Goal: Check status: Check status

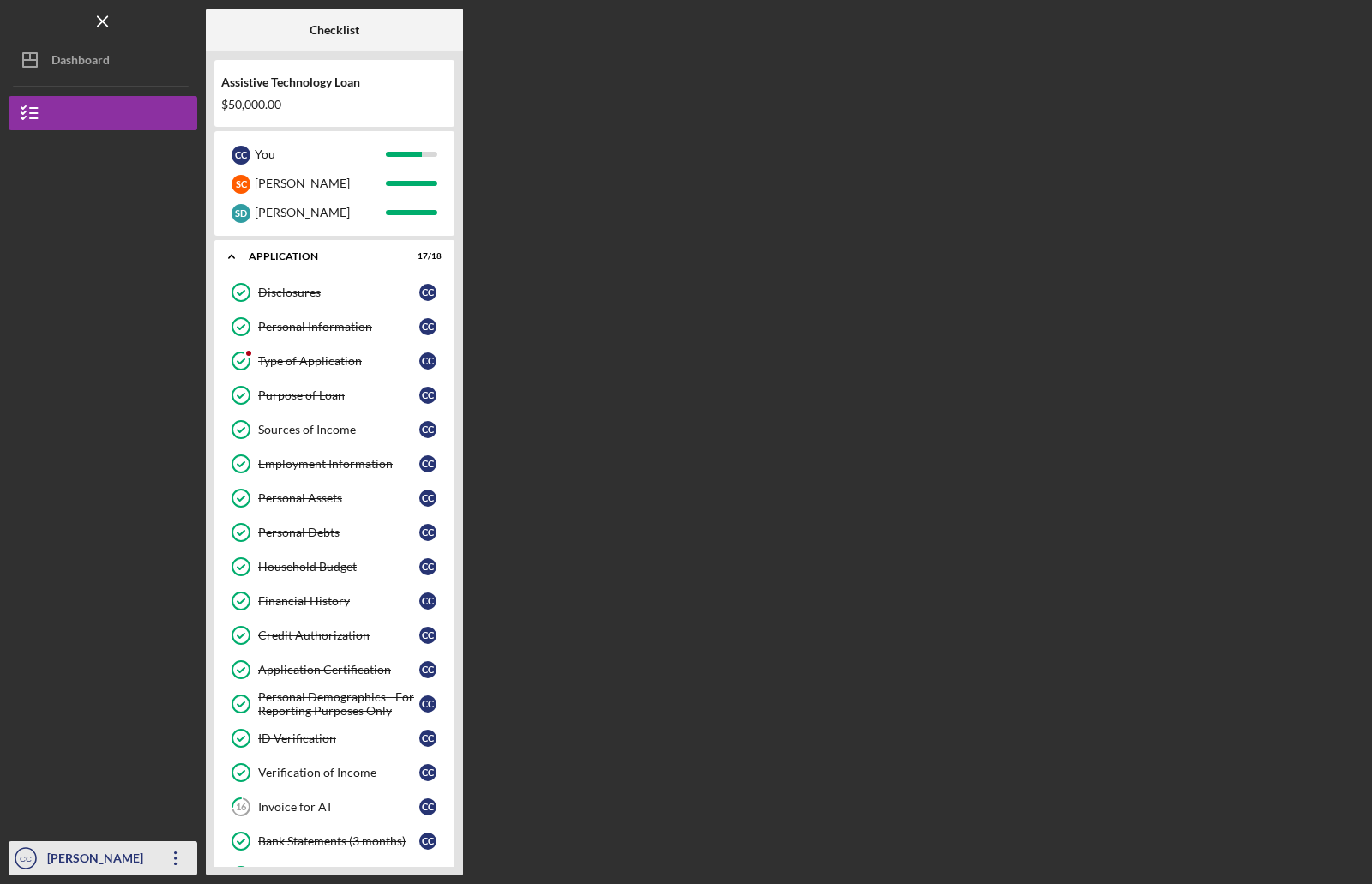
click at [77, 863] on div "[PERSON_NAME]" at bounding box center [98, 861] width 111 height 39
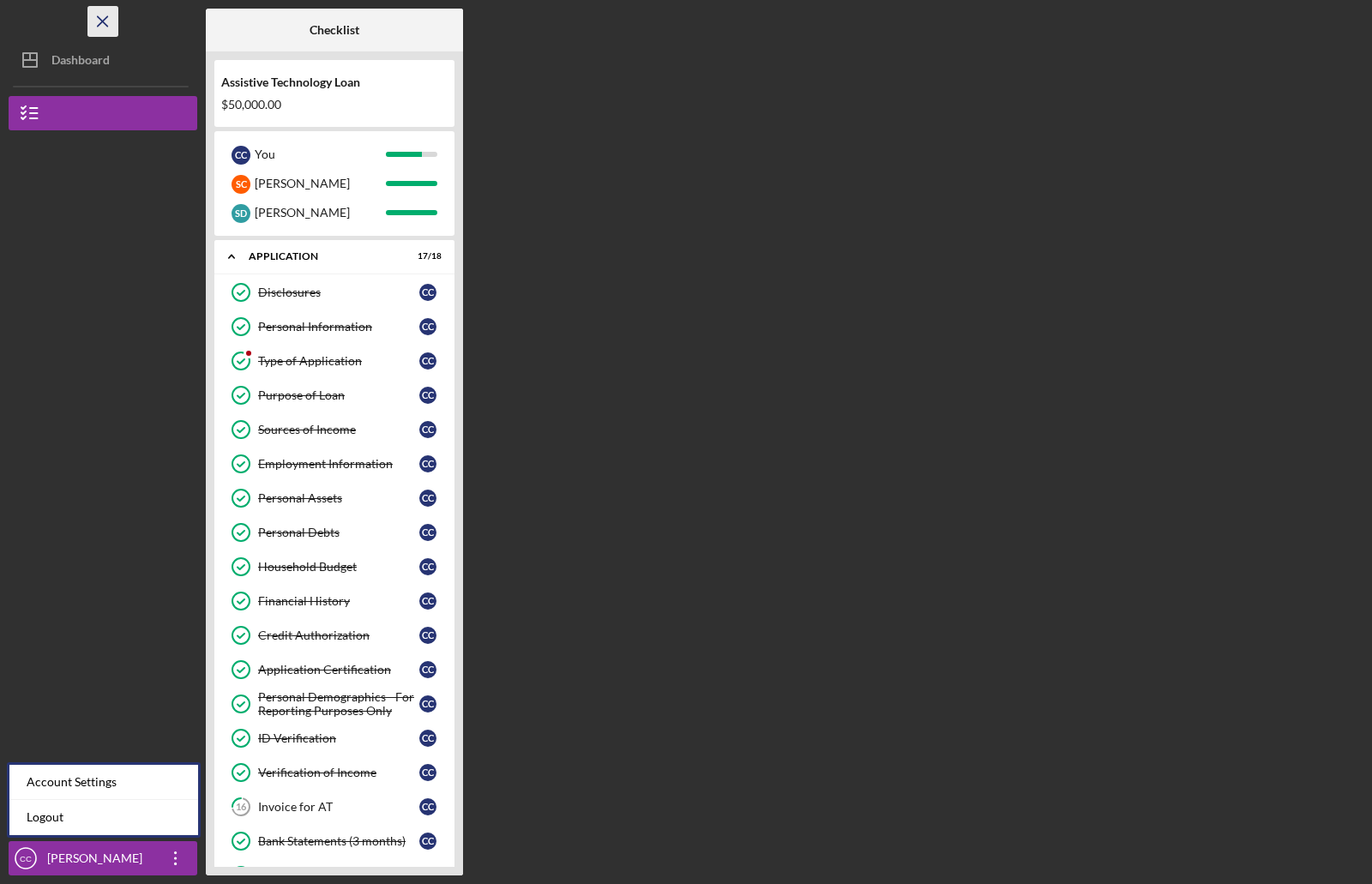
click at [101, 22] on line "button" at bounding box center [103, 21] width 9 height 9
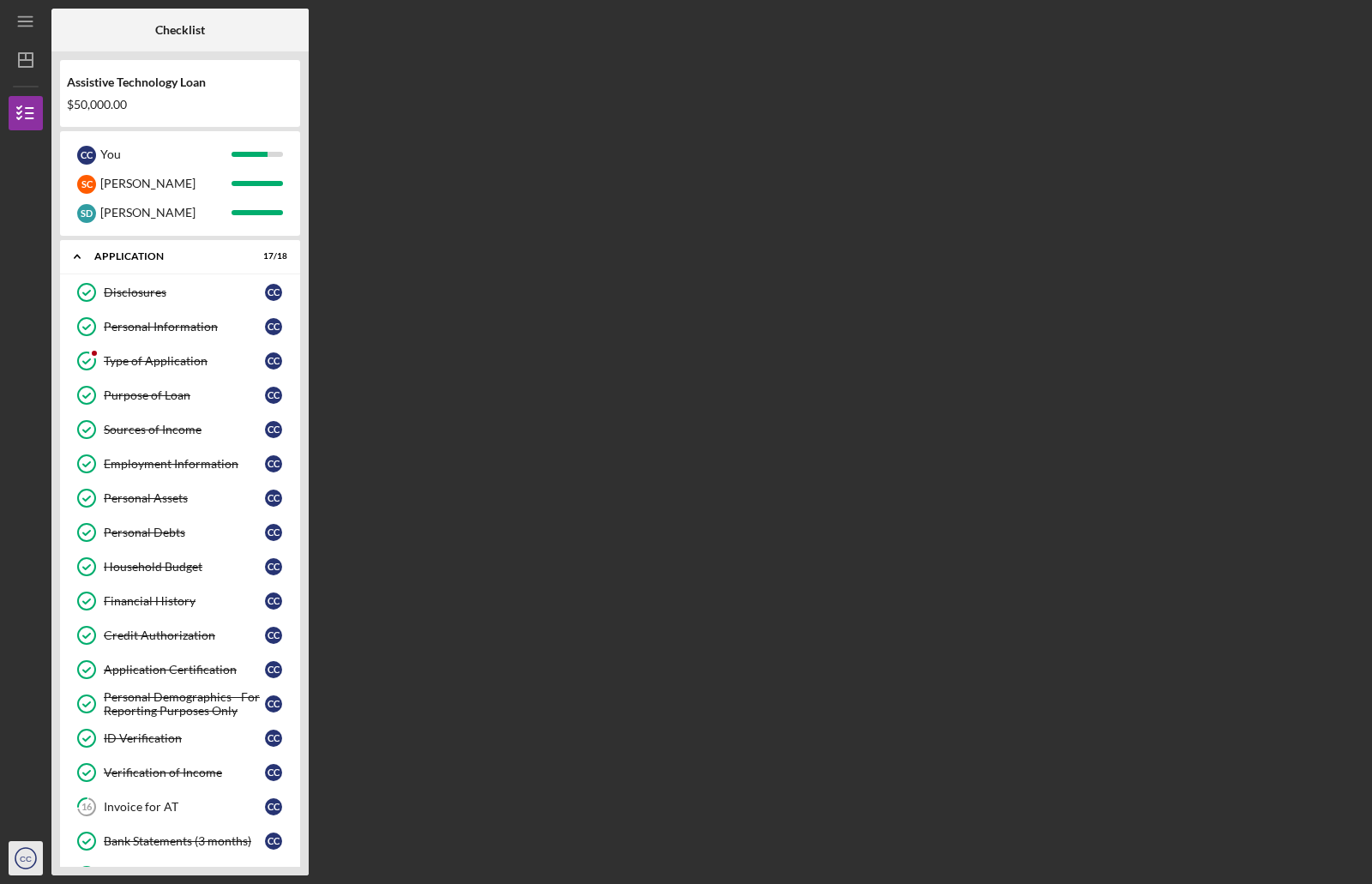
click at [23, 857] on text "CC" at bounding box center [25, 859] width 12 height 9
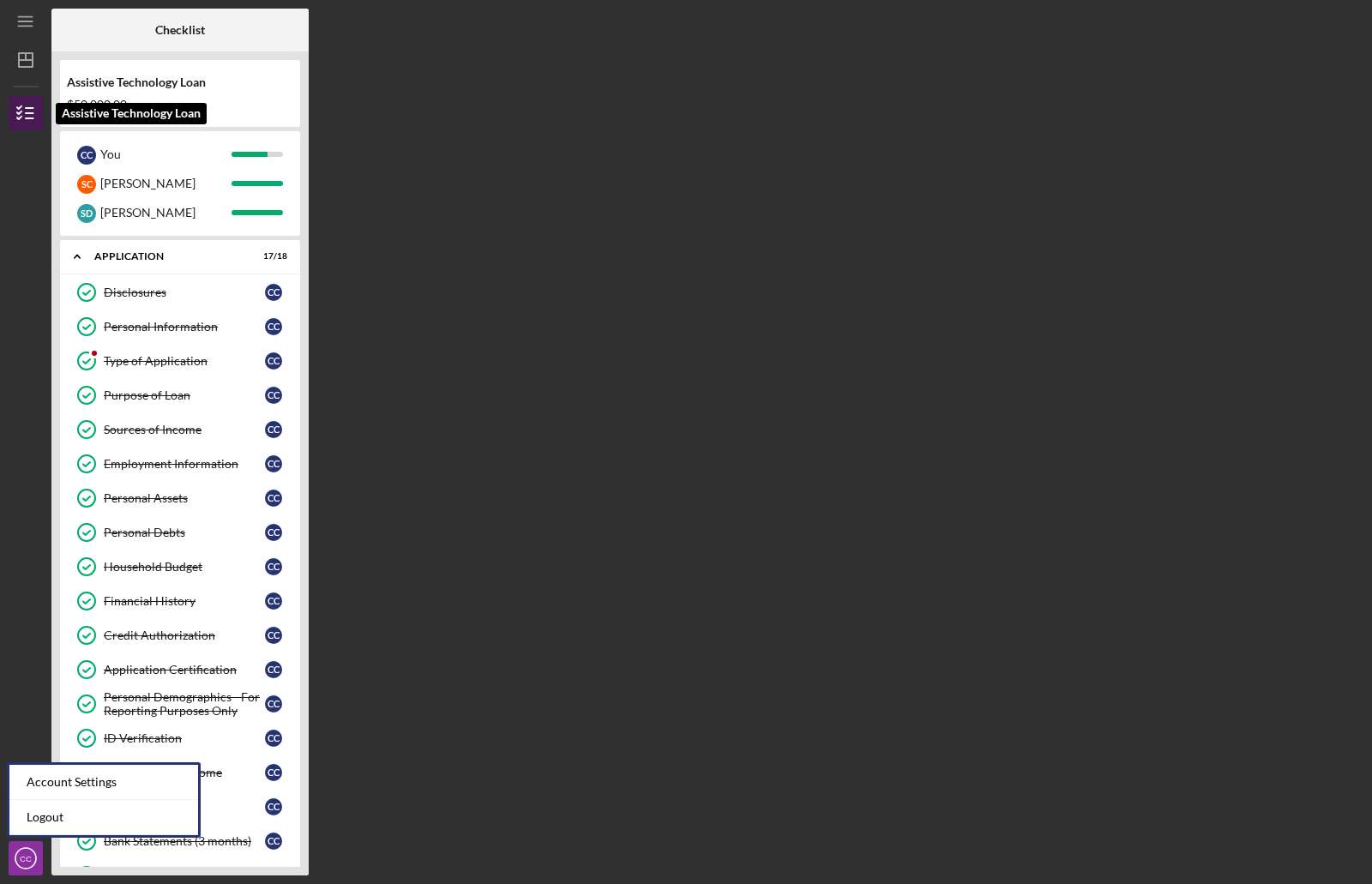
click at [32, 113] on line "button" at bounding box center [30, 113] width 7 height 0
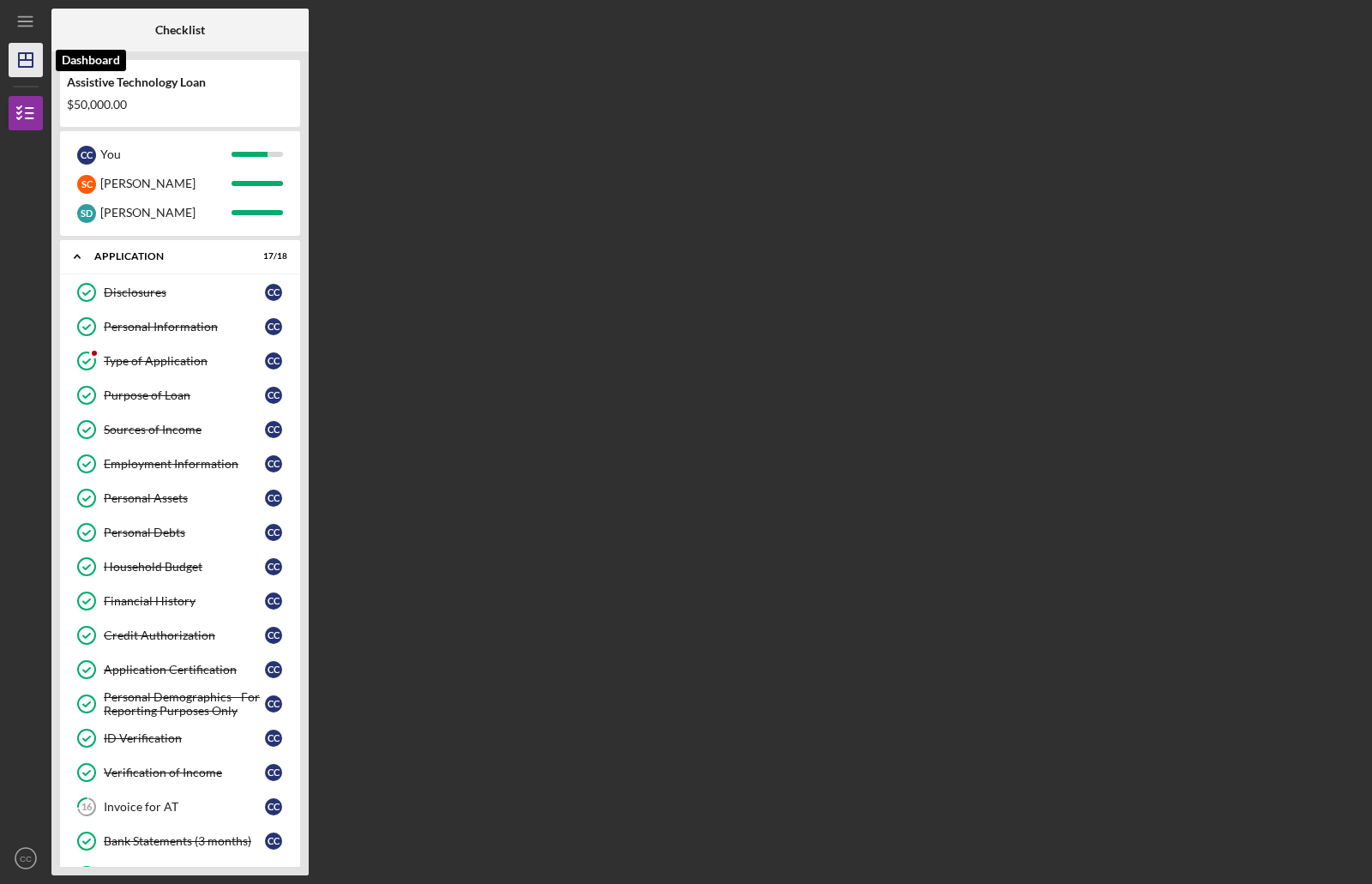
click at [29, 56] on icon "Icon/Dashboard" at bounding box center [26, 60] width 43 height 43
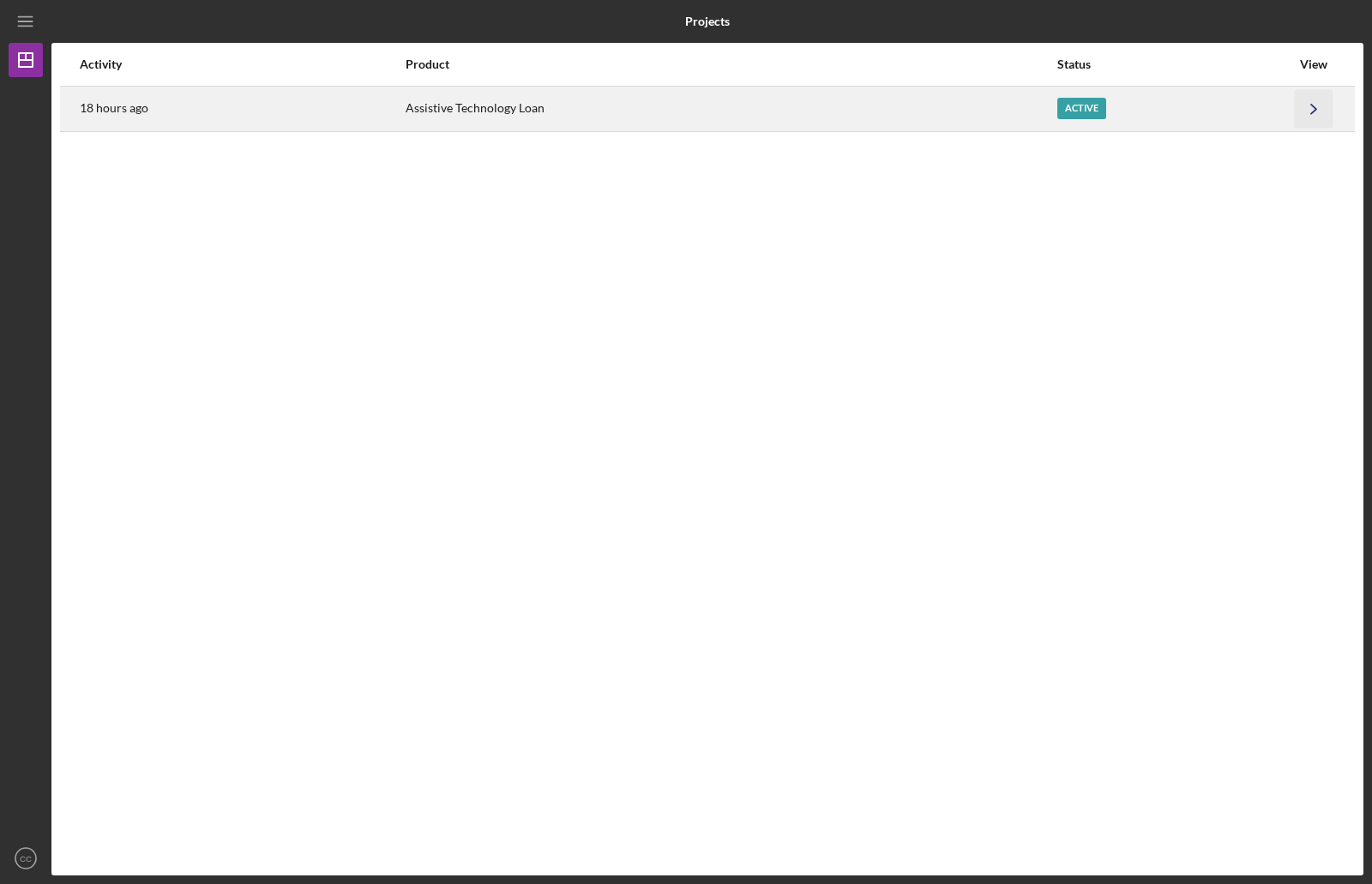
click at [1316, 116] on icon "Icon/Navigate" at bounding box center [1315, 108] width 39 height 39
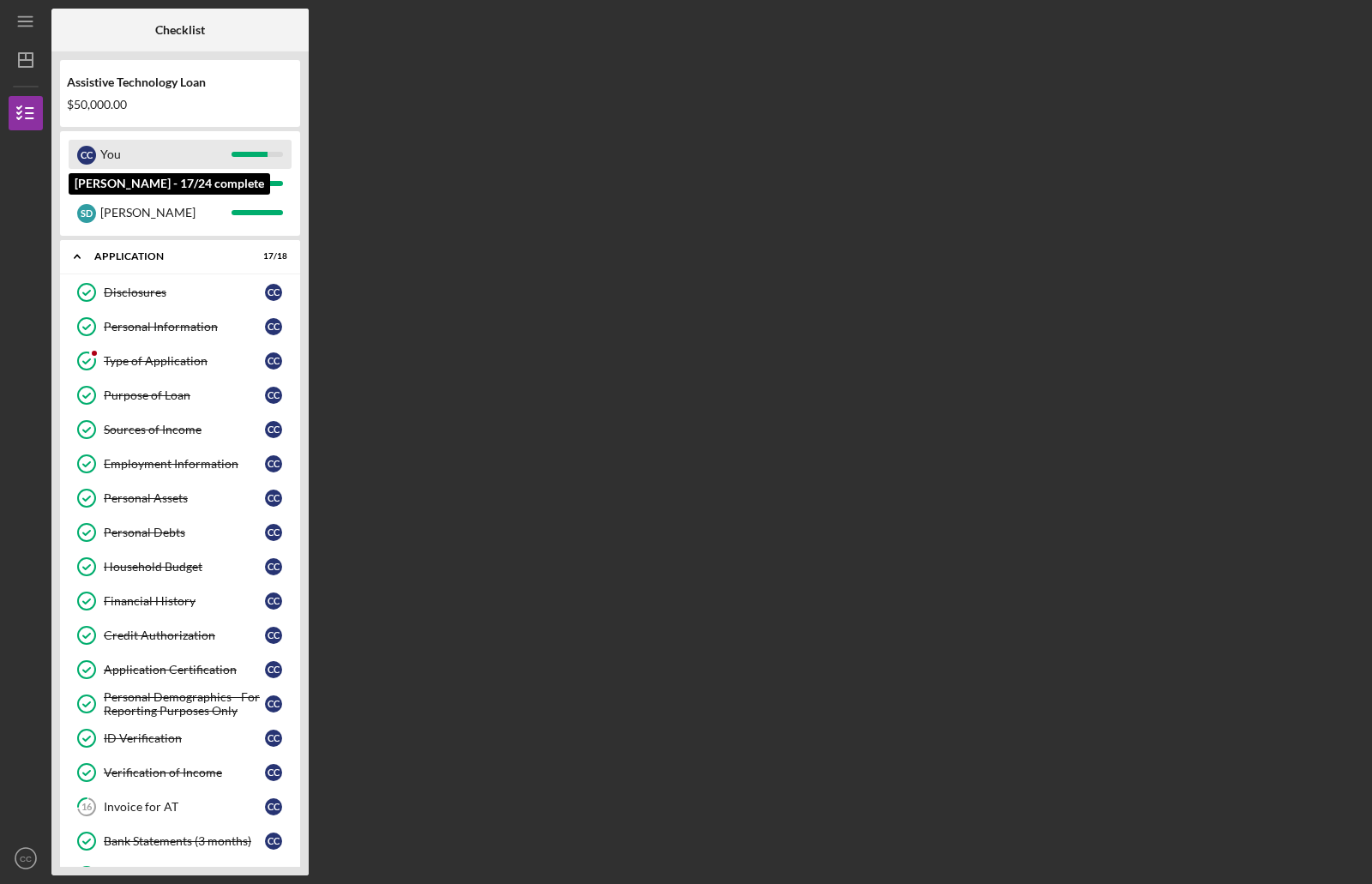
click at [91, 156] on div "C C" at bounding box center [86, 155] width 19 height 19
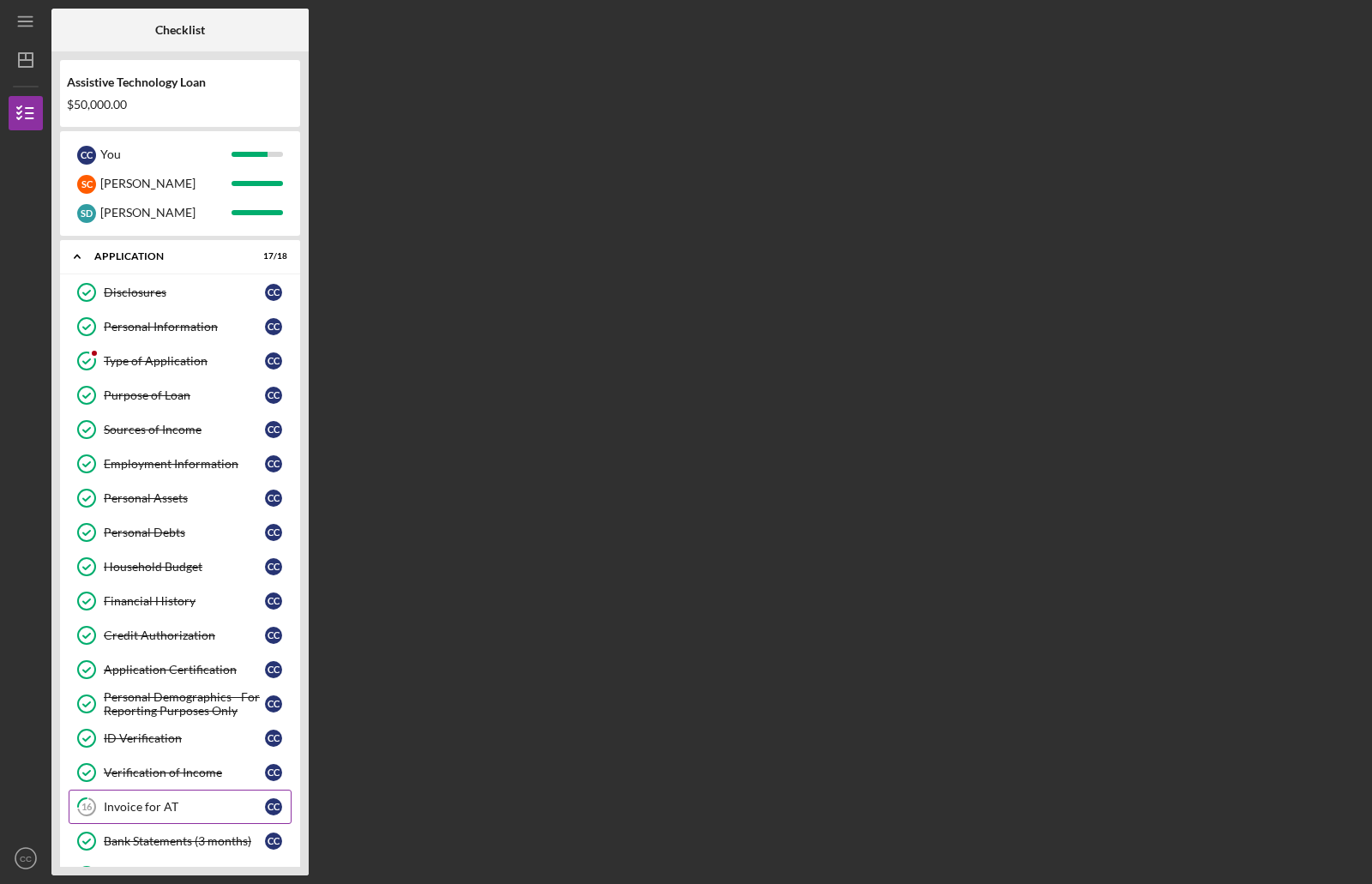
click at [127, 801] on div "Invoice for AT" at bounding box center [184, 806] width 161 height 14
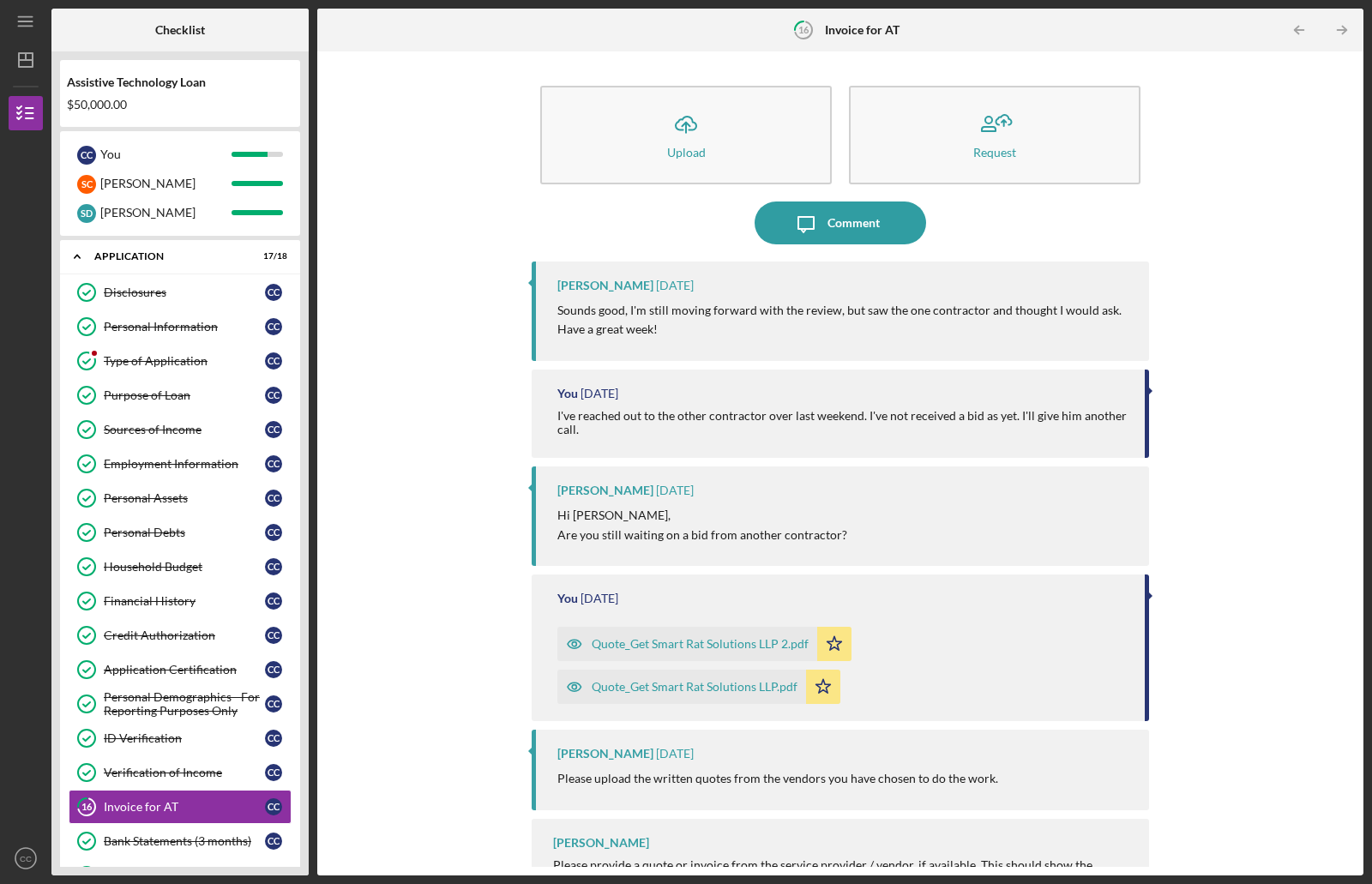
drag, startPoint x: 1336, startPoint y: 263, endPoint x: 1244, endPoint y: 397, distance: 162.5
click at [1337, 565] on div "Icon/Upload Upload Request Icon/Message Comment [PERSON_NAME] [DATE] Sounds goo…" at bounding box center [841, 464] width 1029 height 807
click at [1348, 29] on icon "Icon/Table Pagination Arrow" at bounding box center [1342, 31] width 39 height 39
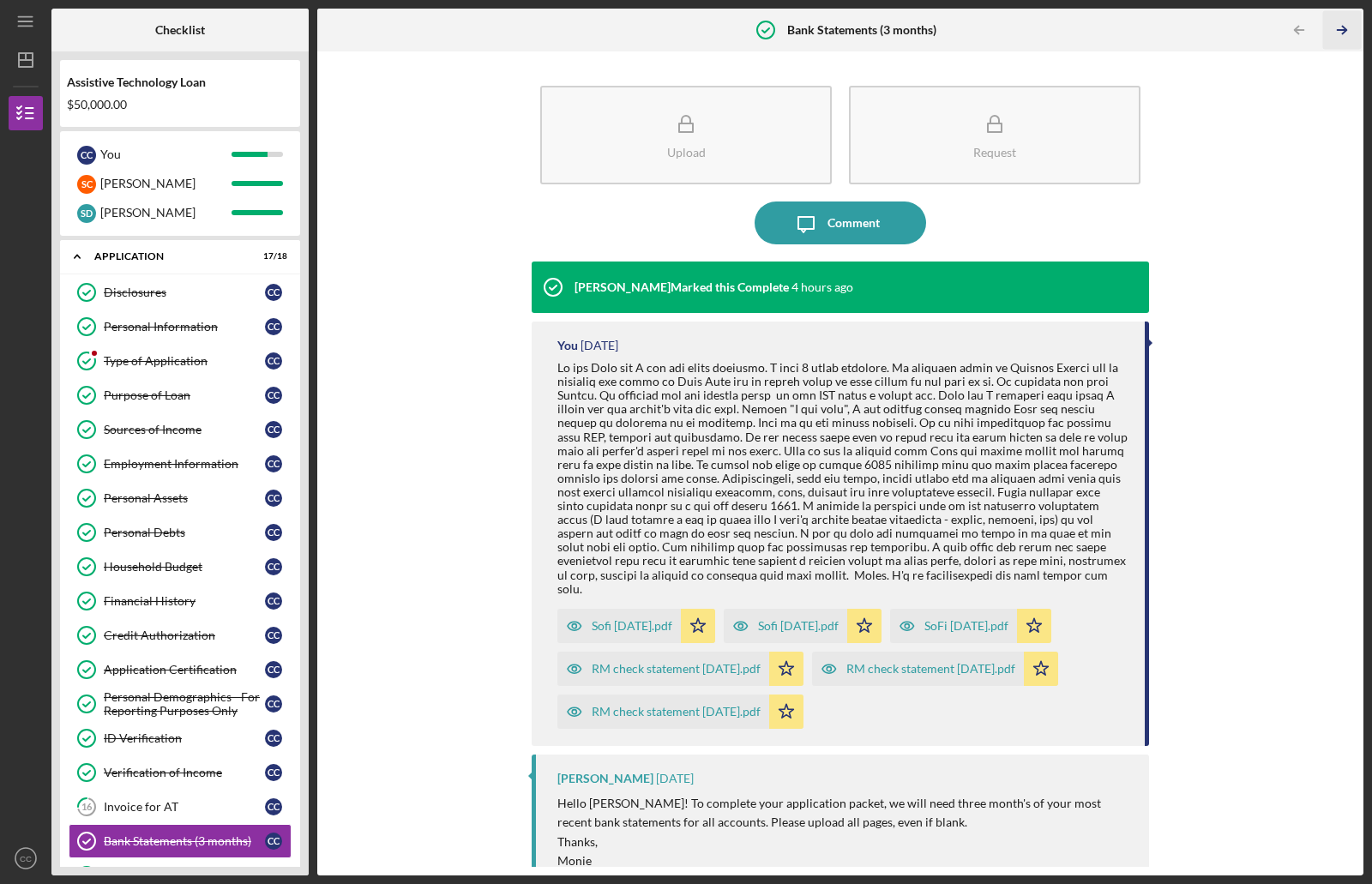
click at [1348, 29] on icon "Icon/Table Pagination Arrow" at bounding box center [1342, 31] width 39 height 39
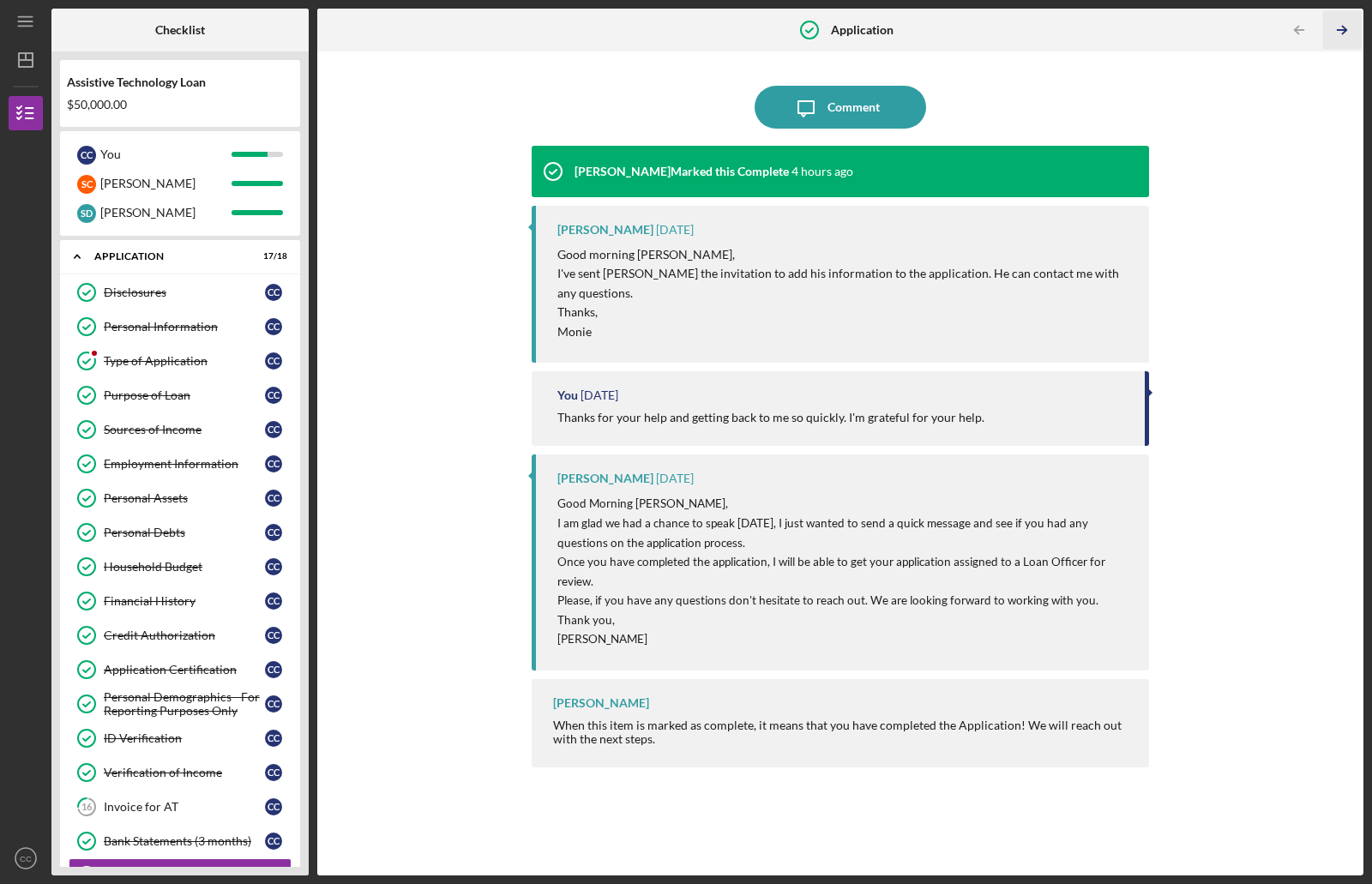
click at [1347, 29] on icon "Icon/Table Pagination Arrow" at bounding box center [1342, 31] width 39 height 39
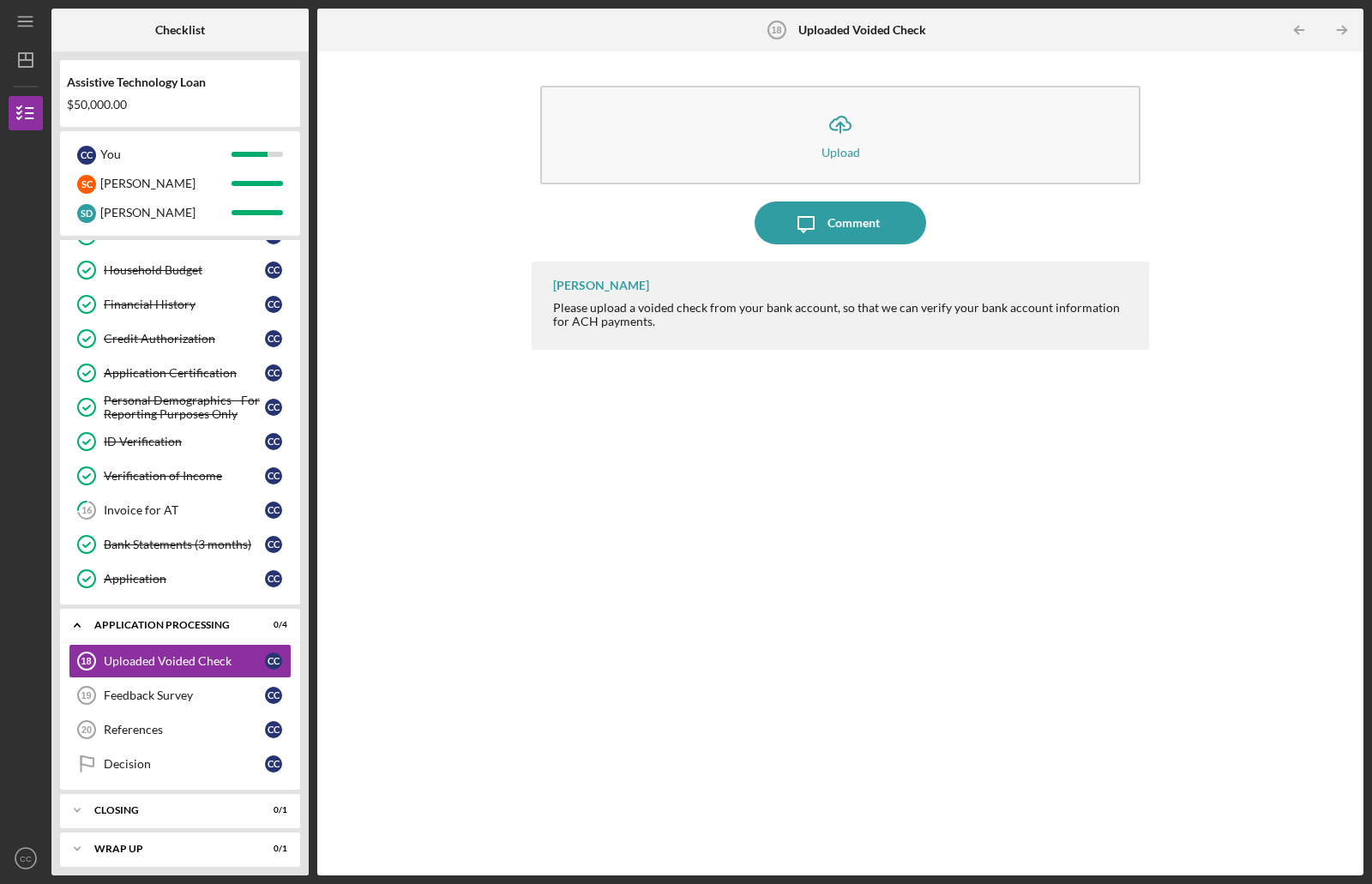
scroll to position [305, 0]
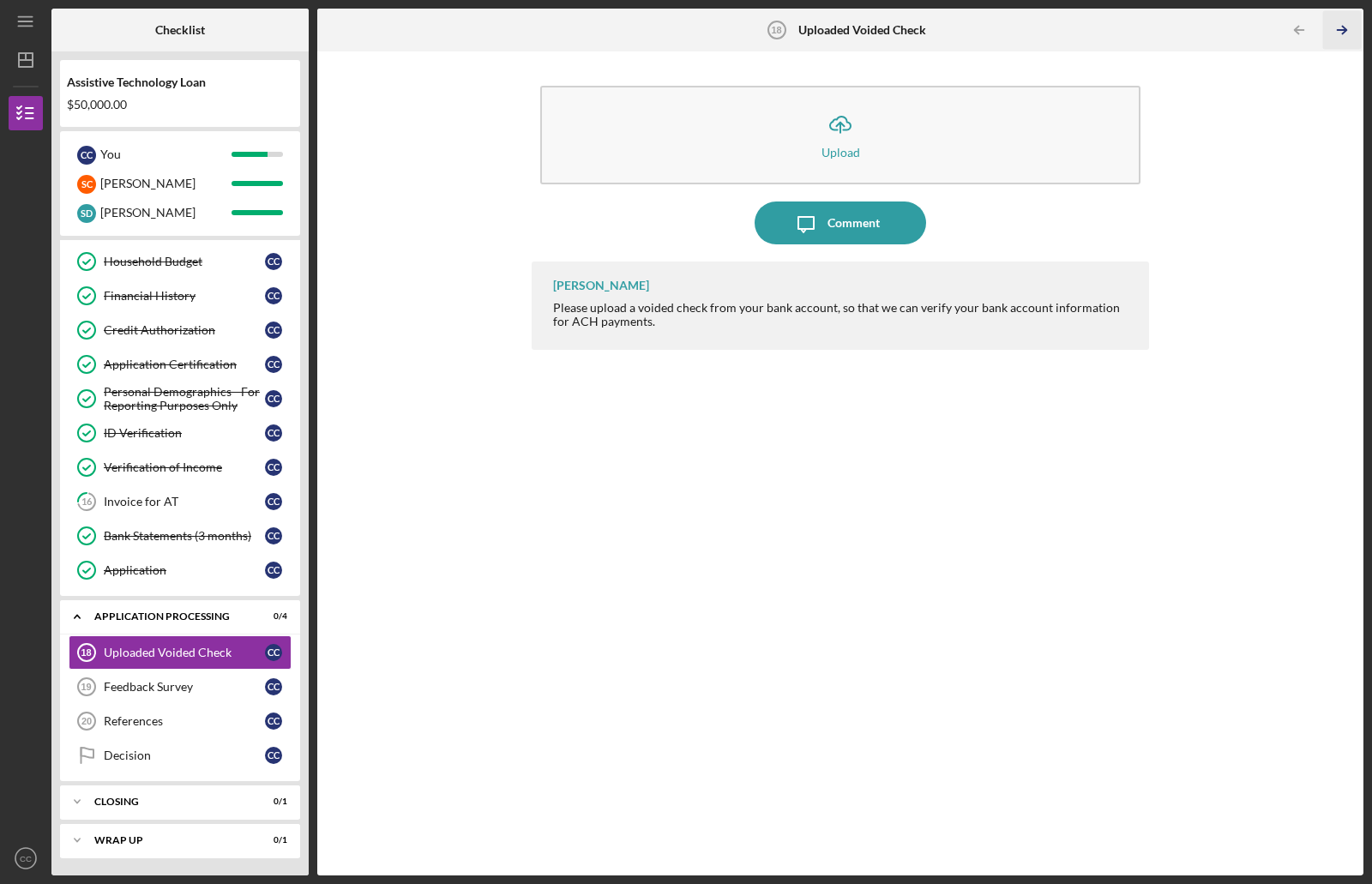
click at [1347, 29] on icon "Icon/Table Pagination Arrow" at bounding box center [1342, 31] width 39 height 39
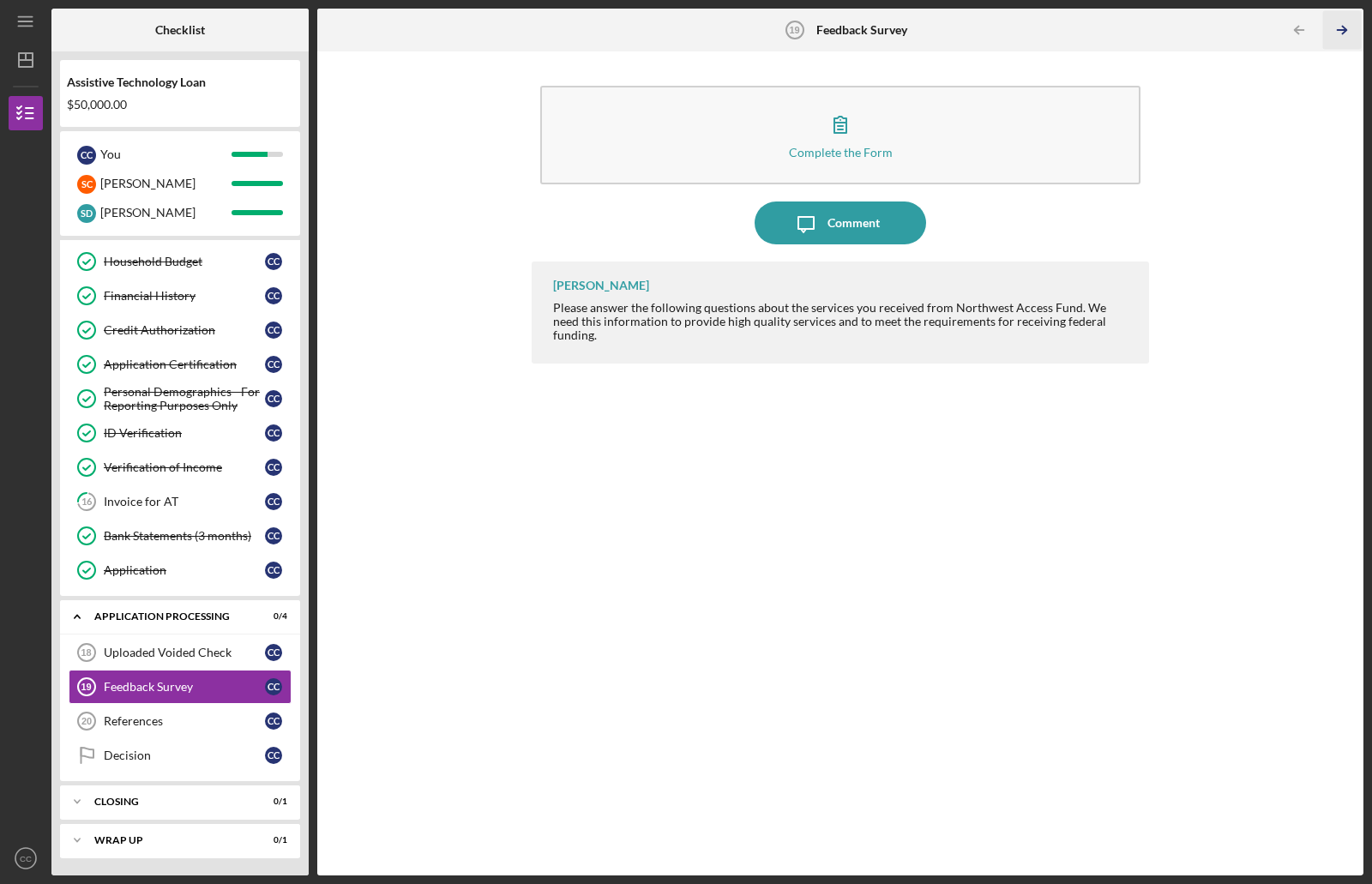
click at [1347, 29] on icon "Icon/Table Pagination Arrow" at bounding box center [1342, 31] width 39 height 39
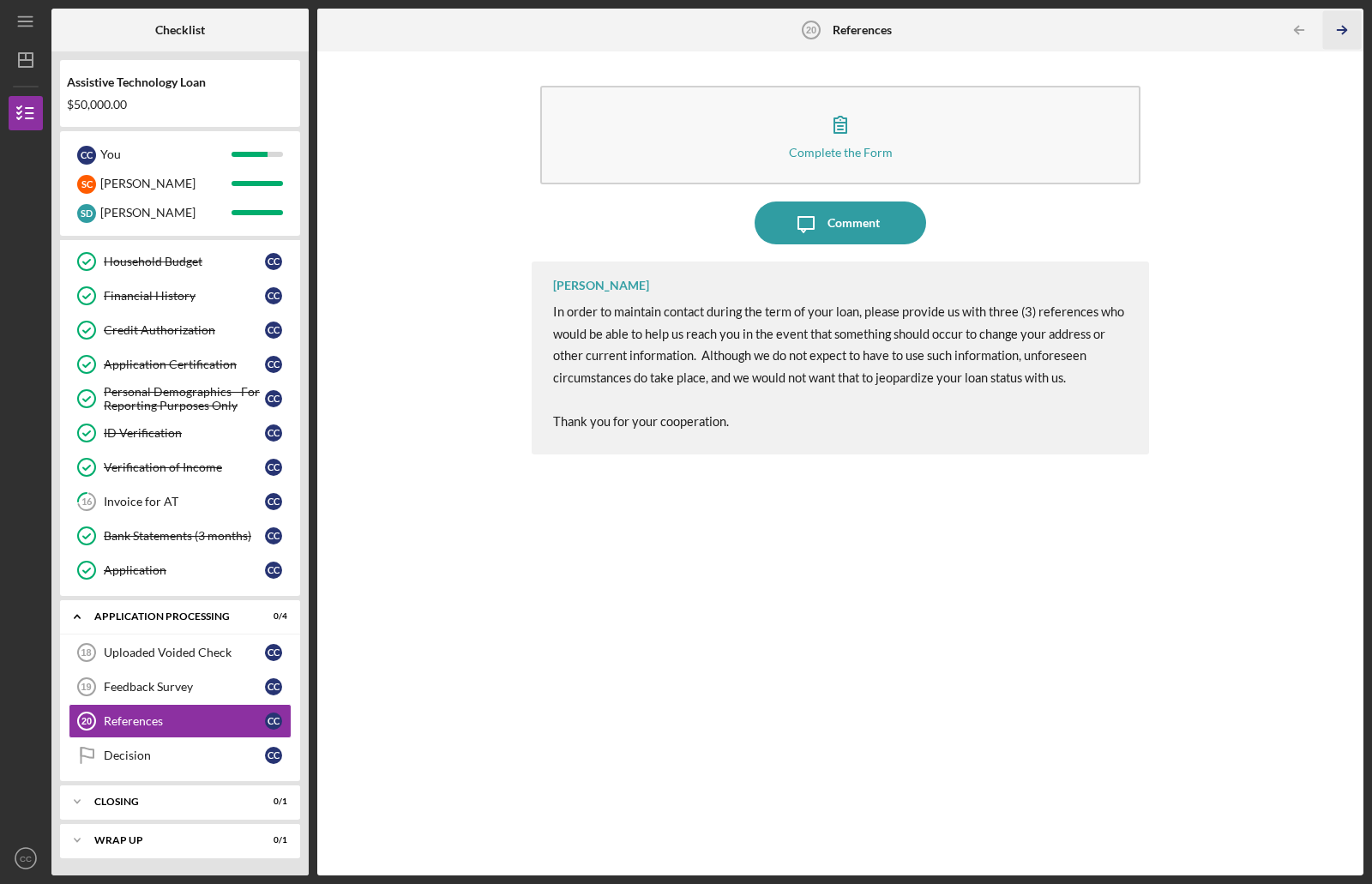
click at [1347, 29] on icon "Icon/Table Pagination Arrow" at bounding box center [1342, 31] width 39 height 39
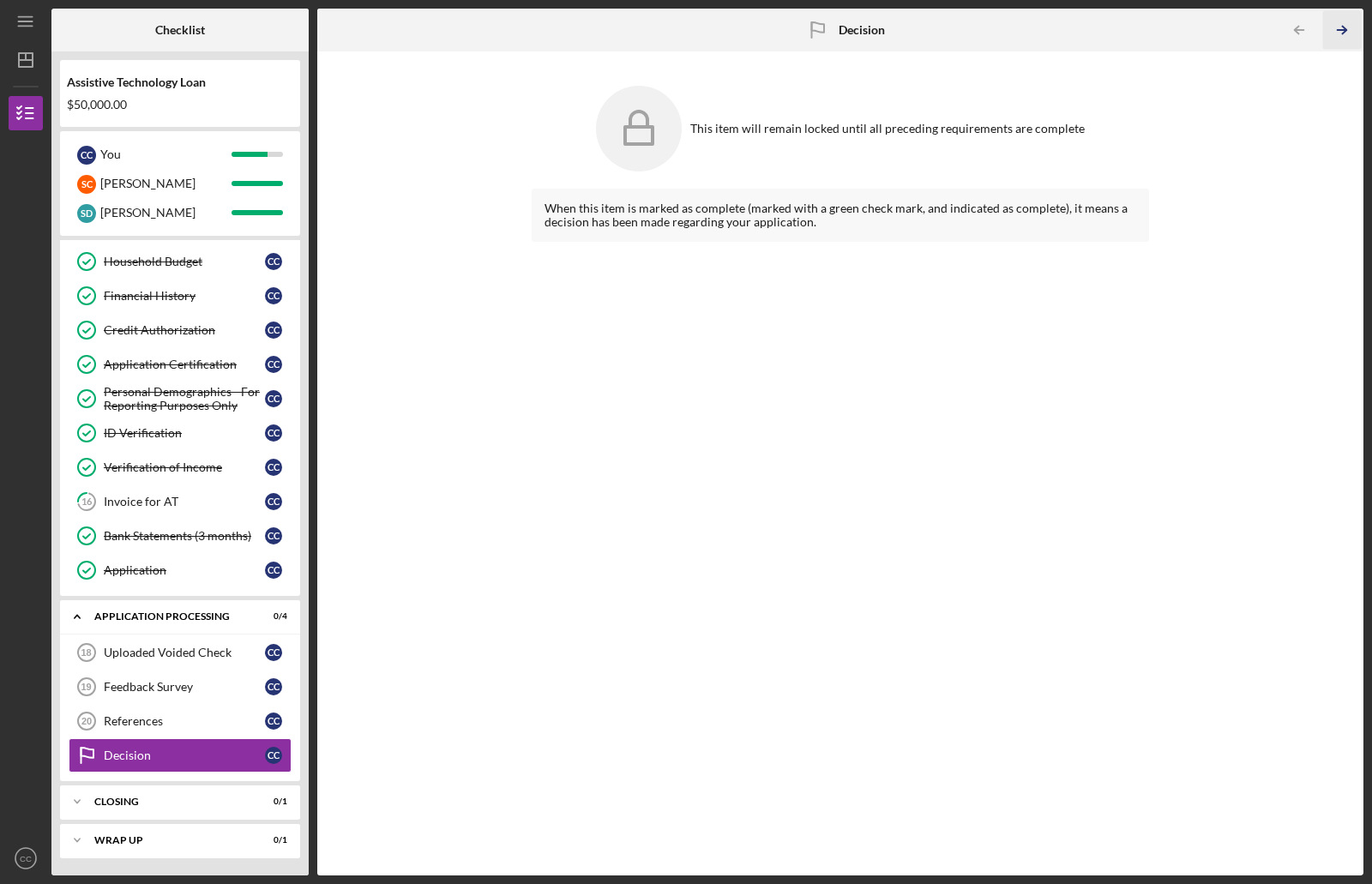
click at [1347, 29] on icon "Icon/Table Pagination Arrow" at bounding box center [1342, 31] width 39 height 39
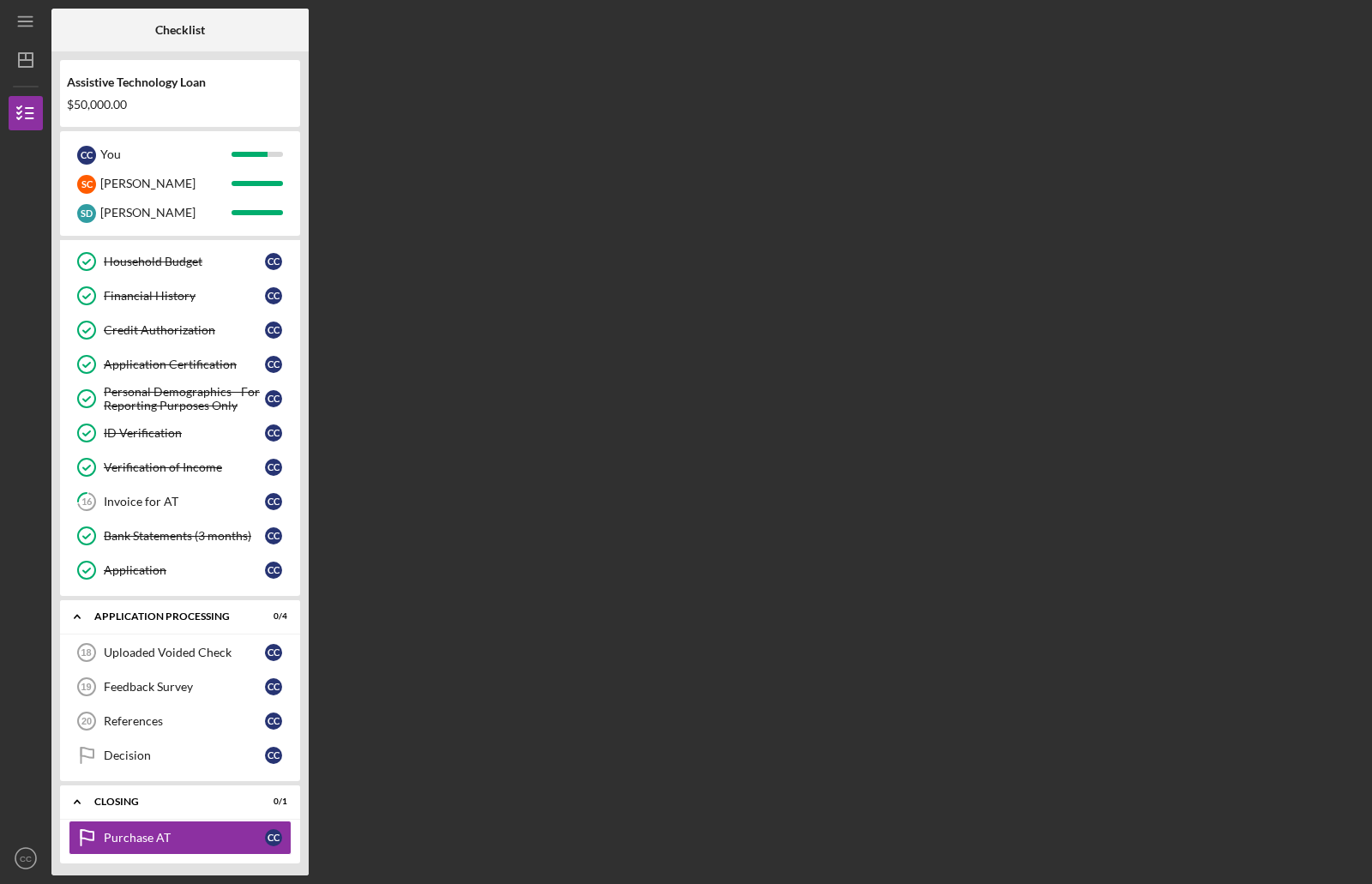
scroll to position [349, 0]
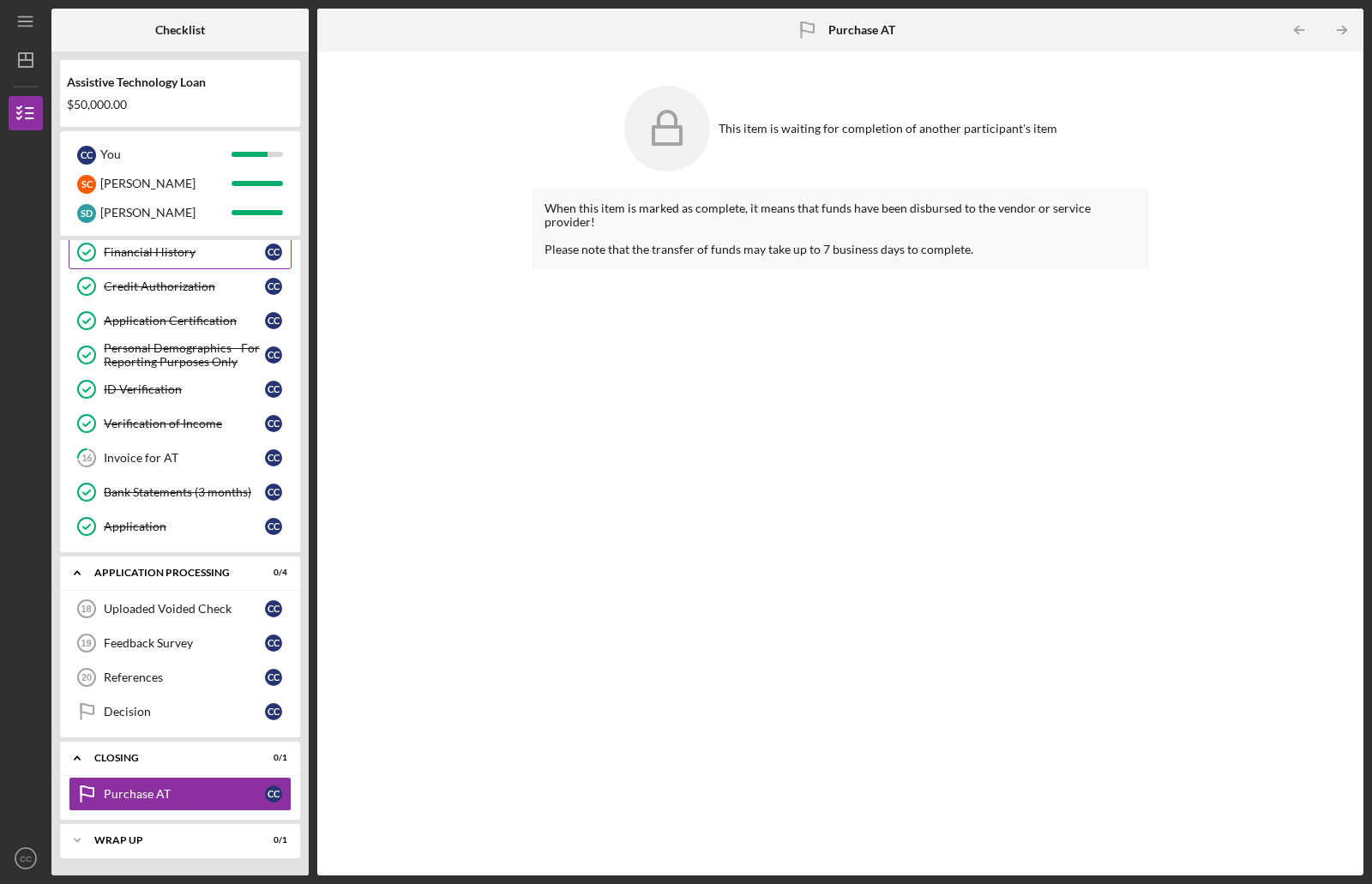
click at [157, 251] on div "Financial History" at bounding box center [184, 252] width 161 height 14
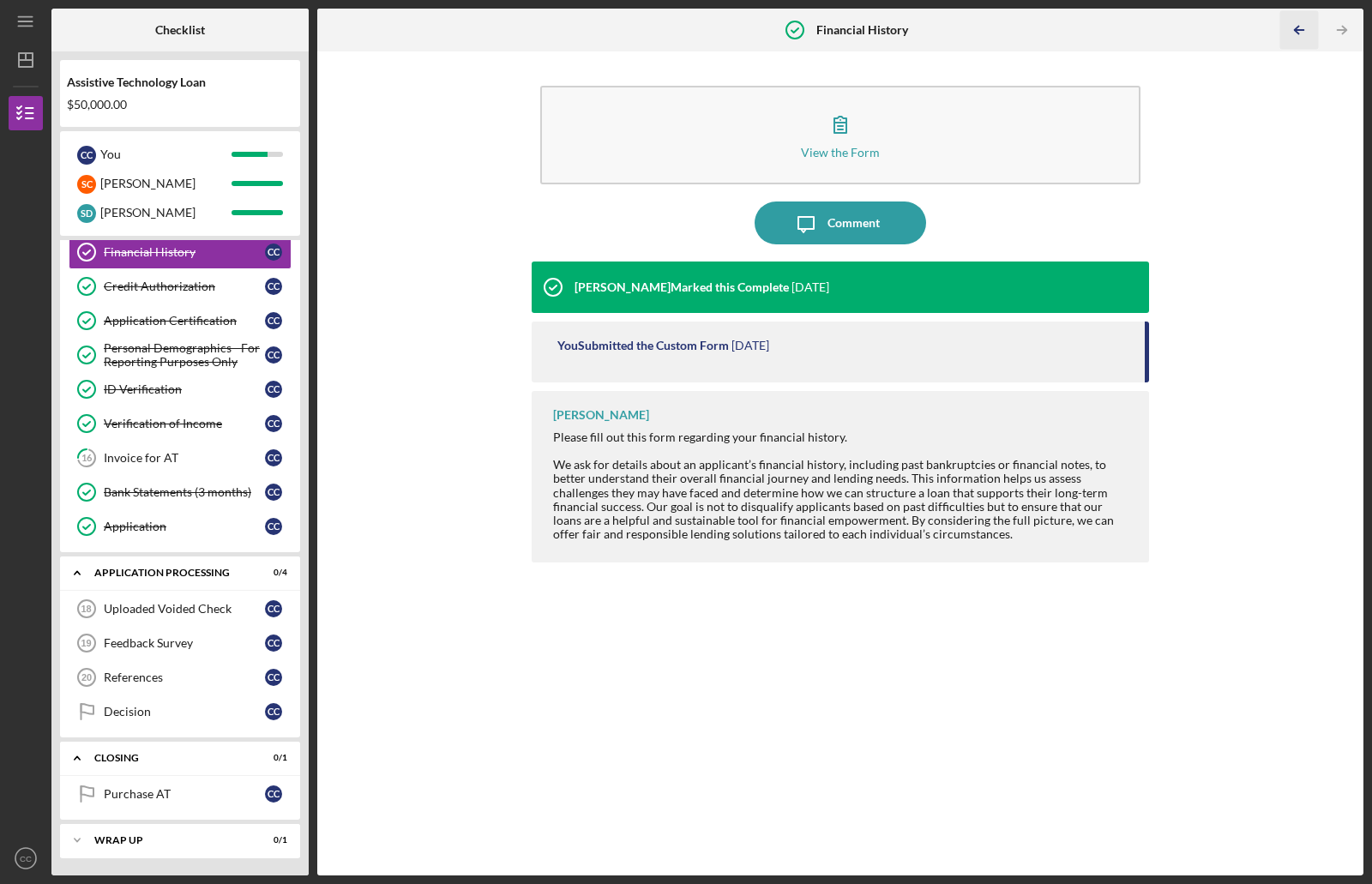
click at [1300, 29] on icon "Icon/Table Pagination Arrow" at bounding box center [1300, 31] width 39 height 39
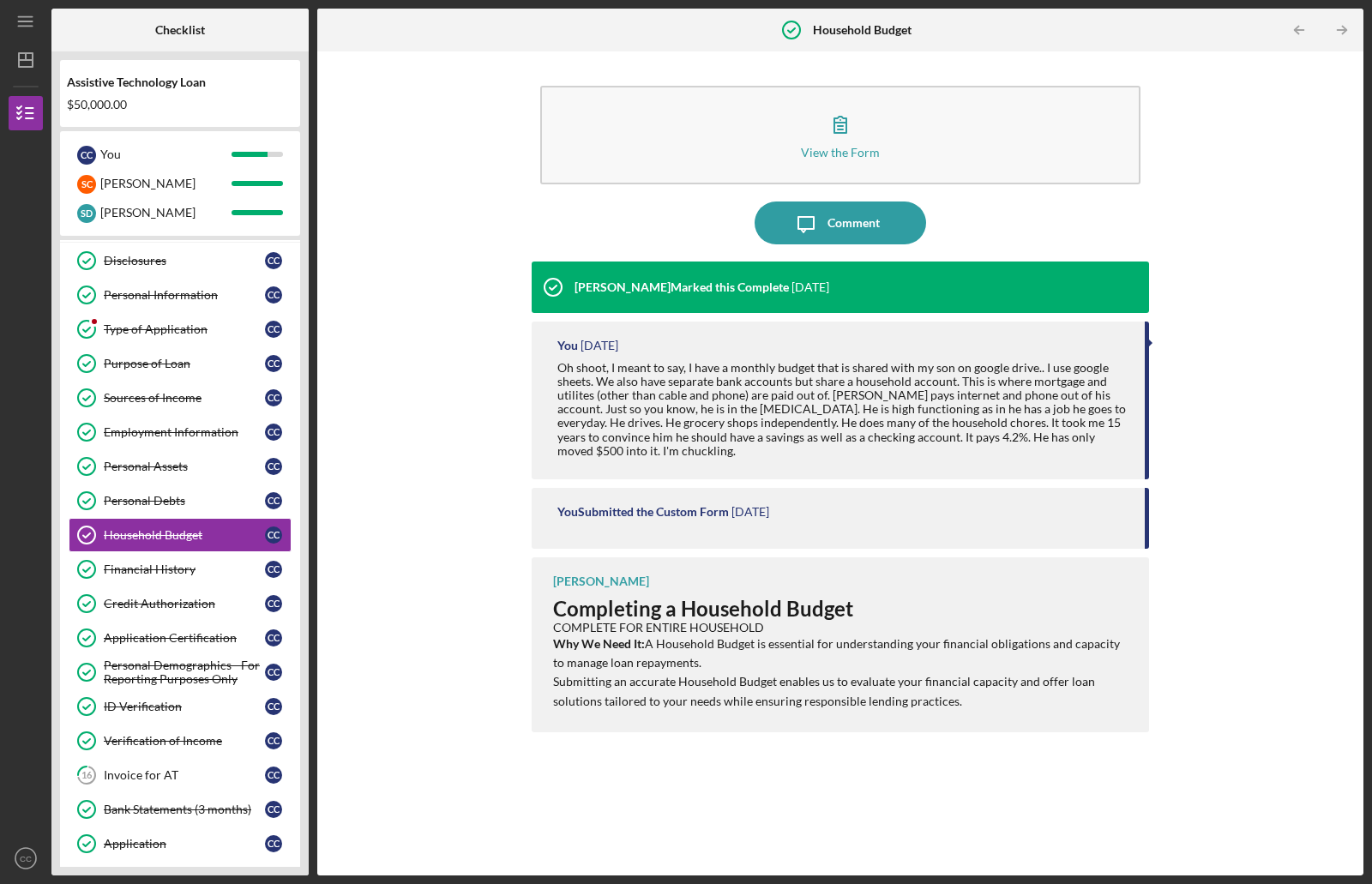
scroll to position [14, 0]
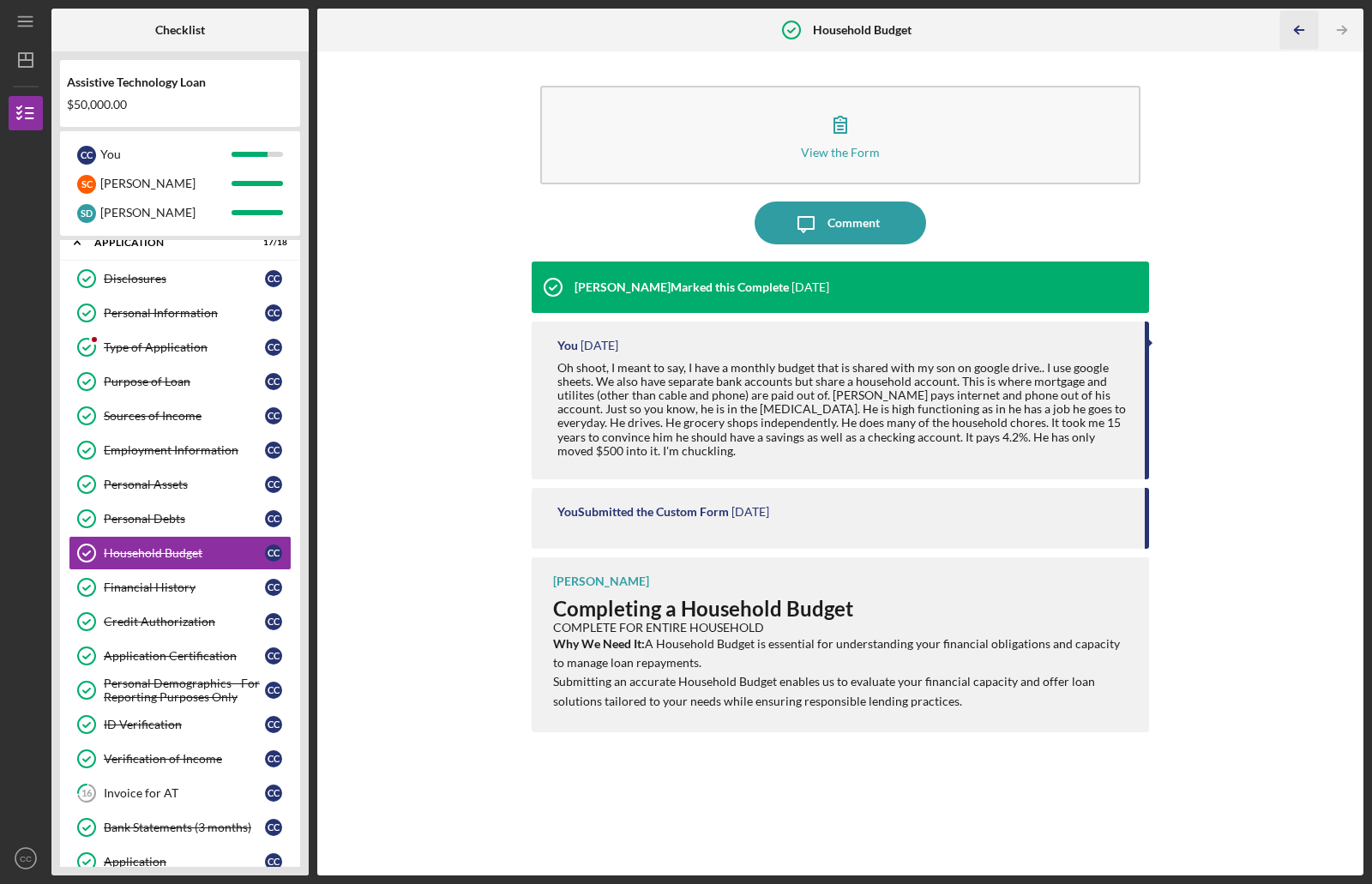
click at [1300, 29] on icon "Icon/Table Pagination Arrow" at bounding box center [1300, 31] width 39 height 39
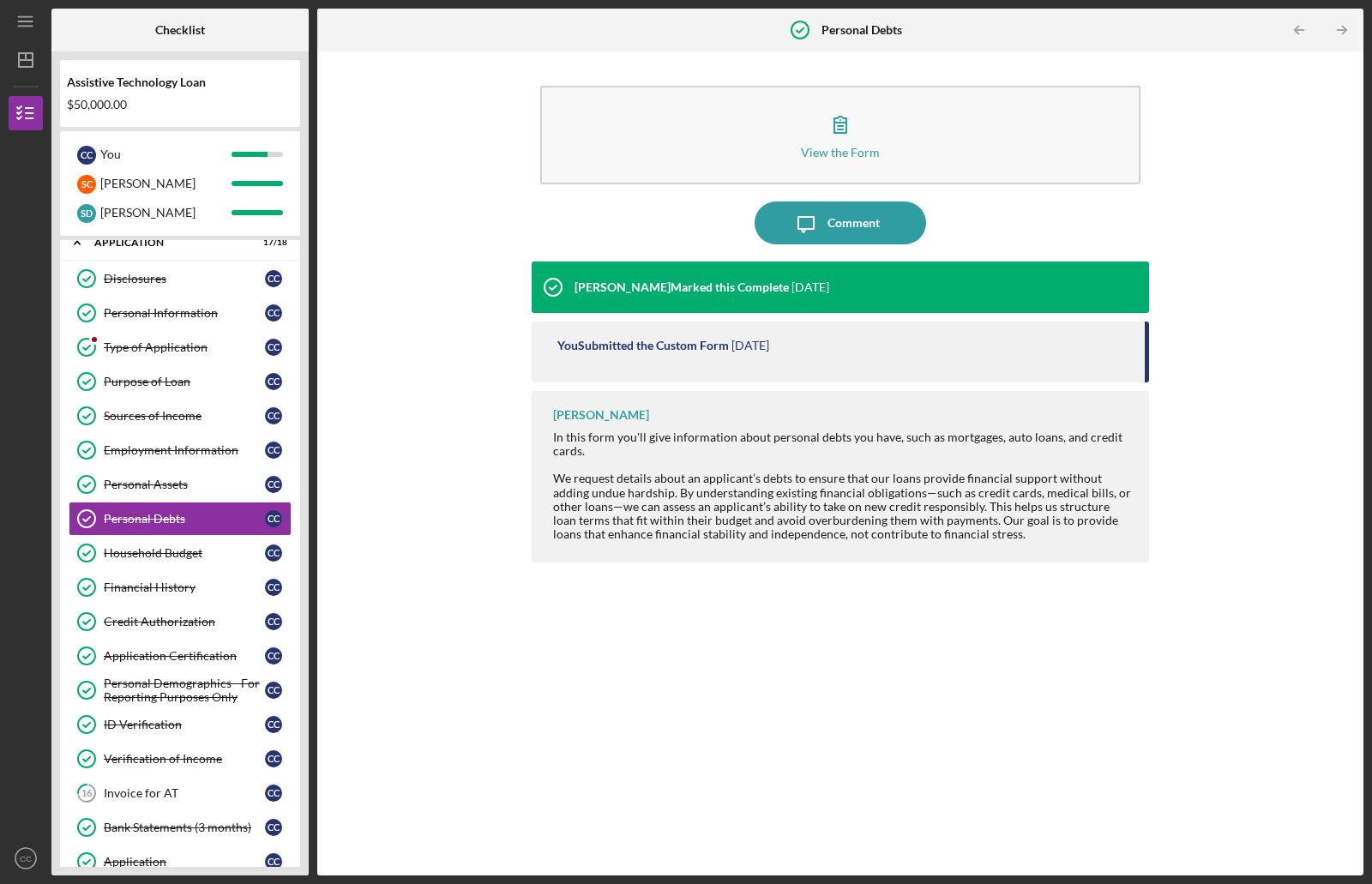
click at [1300, 29] on icon "Icon/Table Pagination Arrow" at bounding box center [1300, 31] width 39 height 39
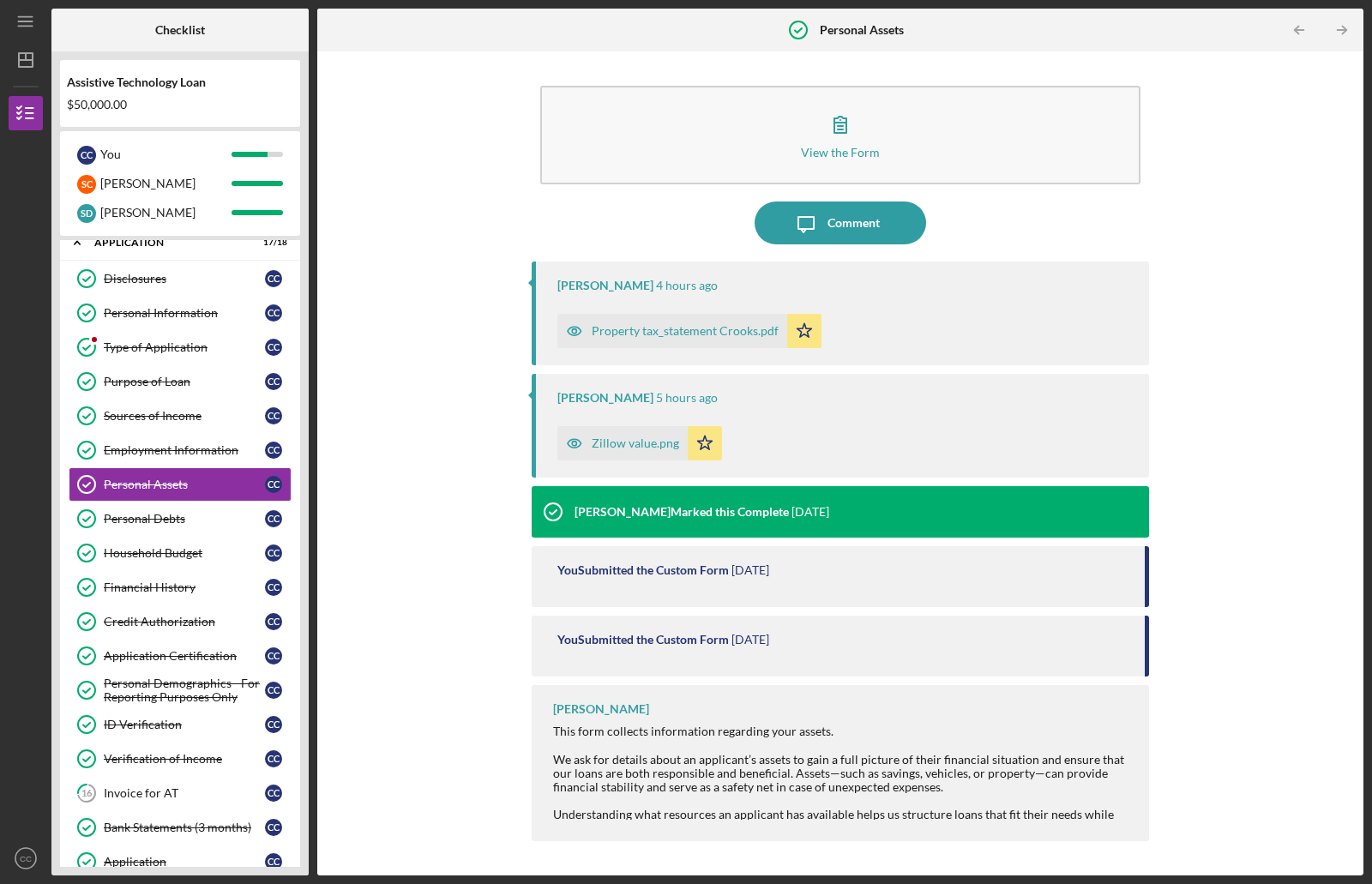
click at [1300, 29] on icon "Icon/Table Pagination Arrow" at bounding box center [1300, 31] width 39 height 39
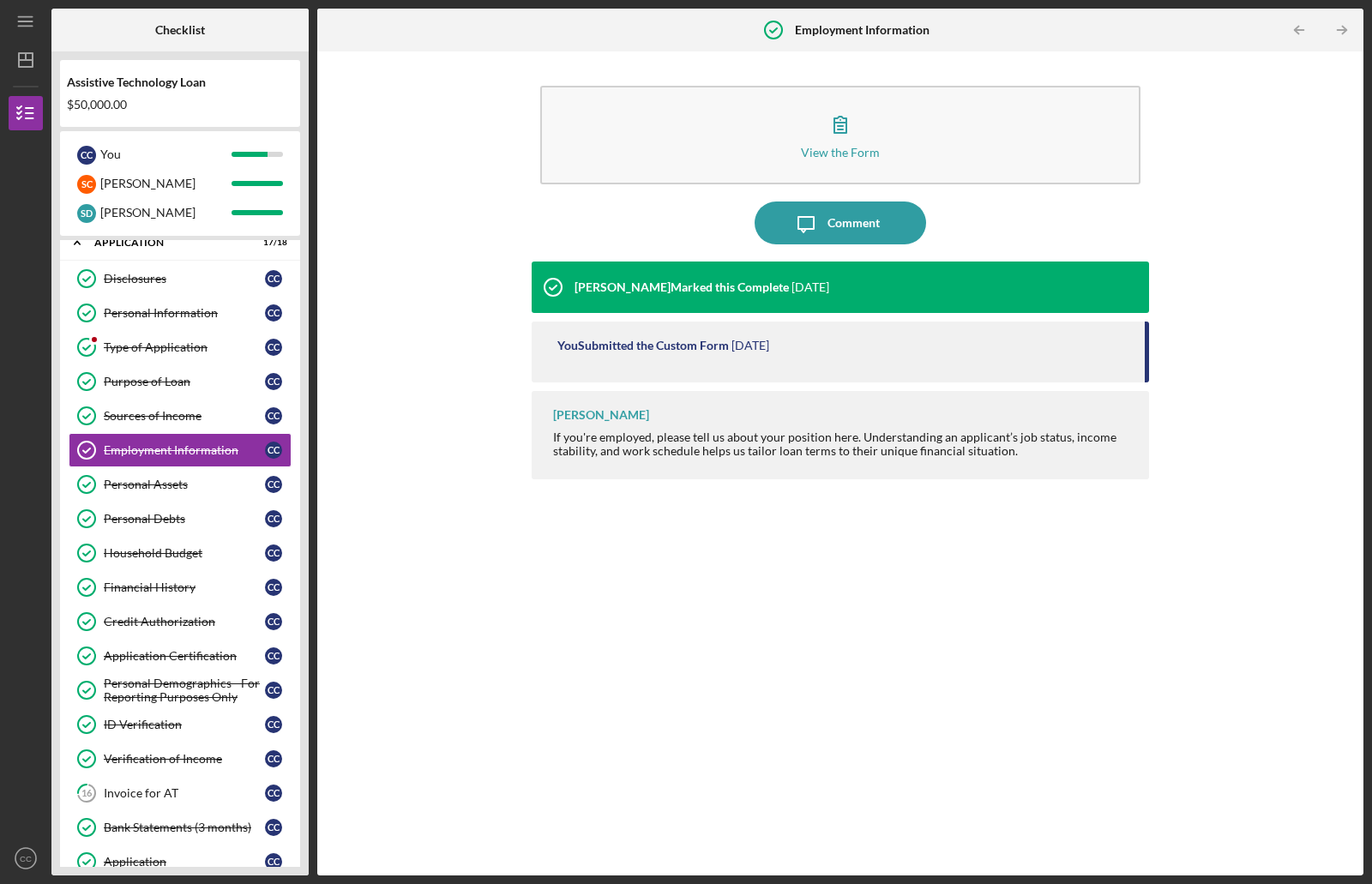
click at [1300, 29] on icon "Icon/Table Pagination Arrow" at bounding box center [1300, 31] width 39 height 39
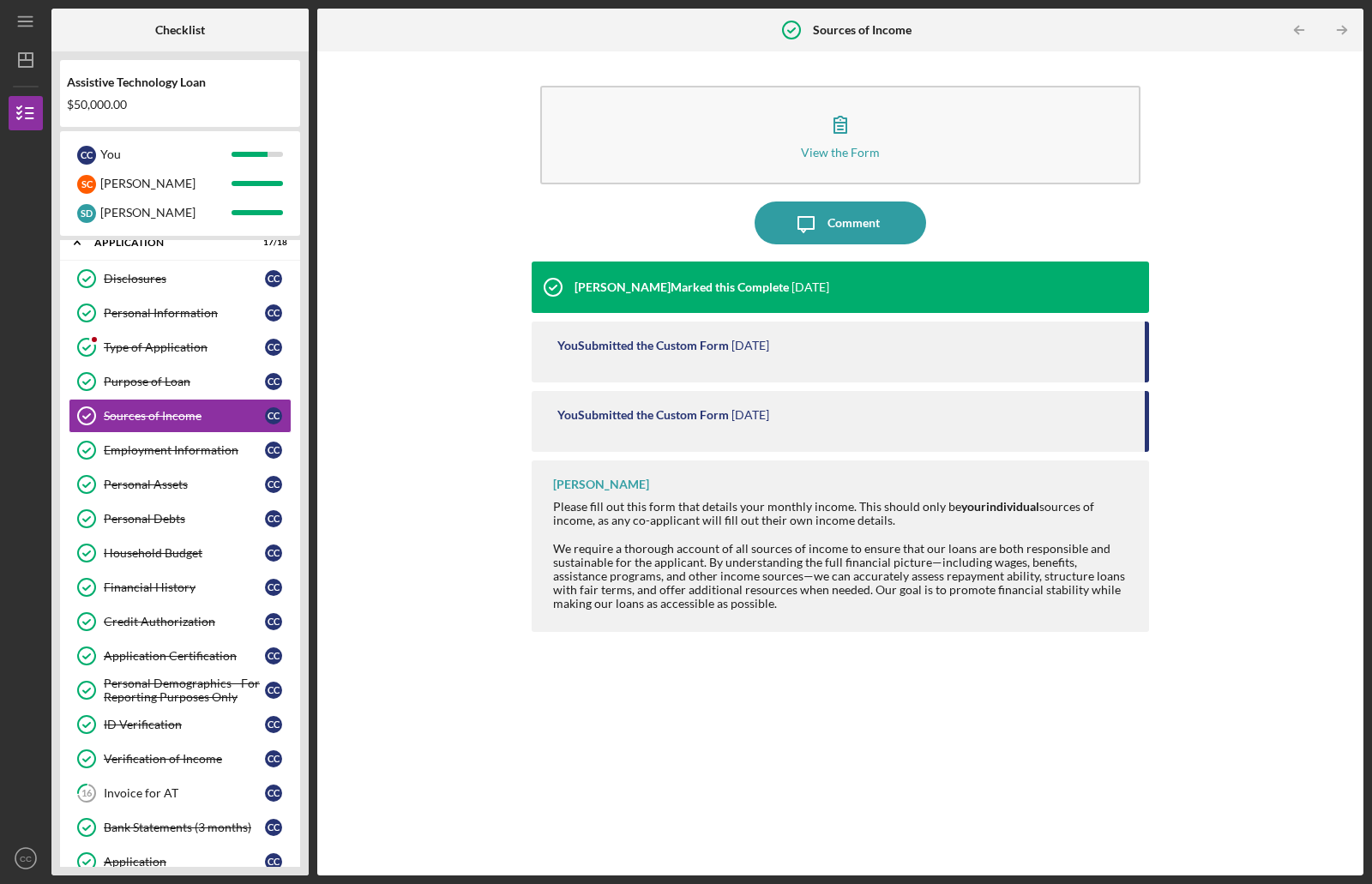
click at [1300, 29] on icon "Icon/Table Pagination Arrow" at bounding box center [1300, 31] width 39 height 39
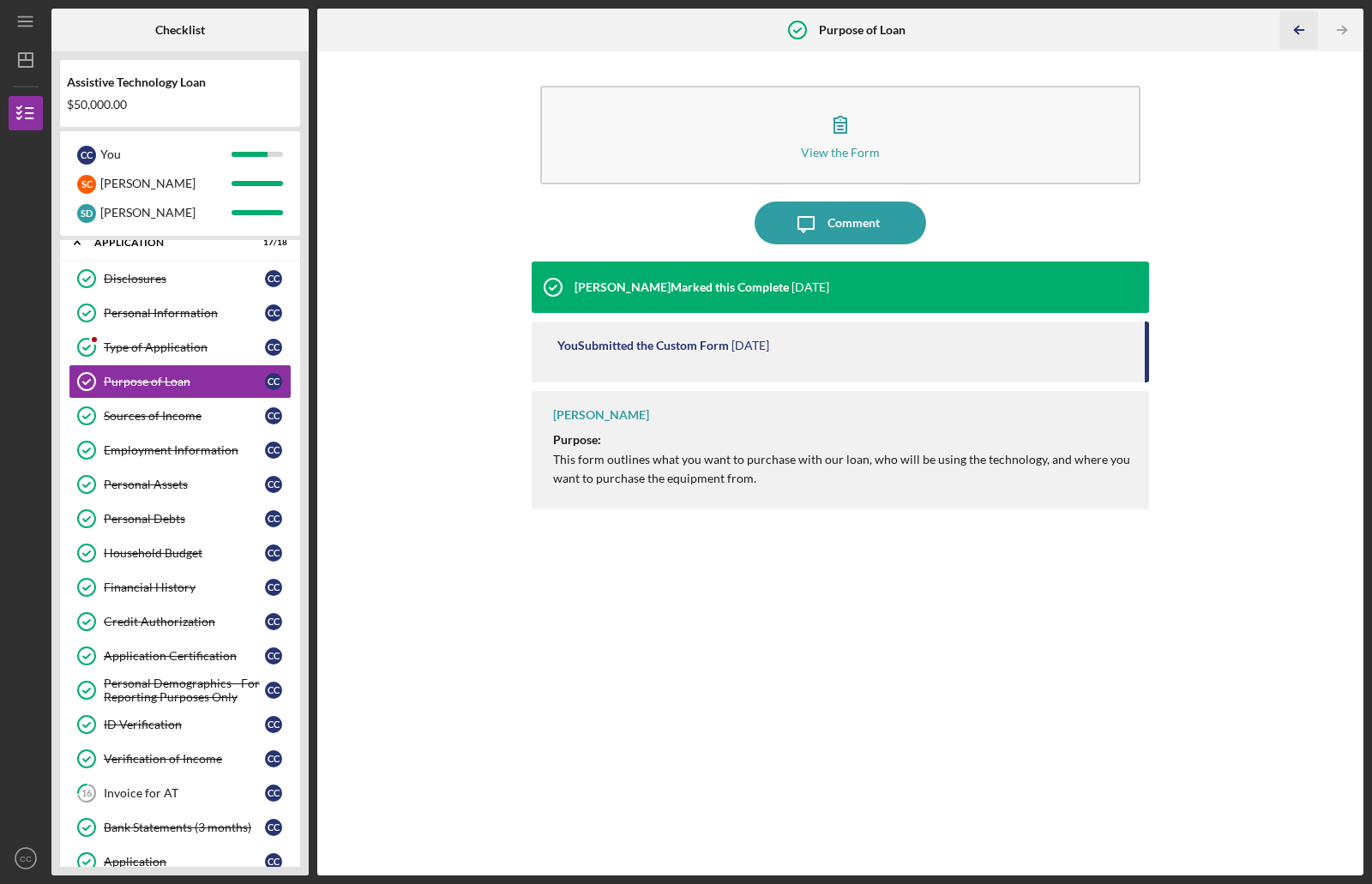
click at [1300, 29] on icon "Icon/Table Pagination Arrow" at bounding box center [1300, 31] width 39 height 39
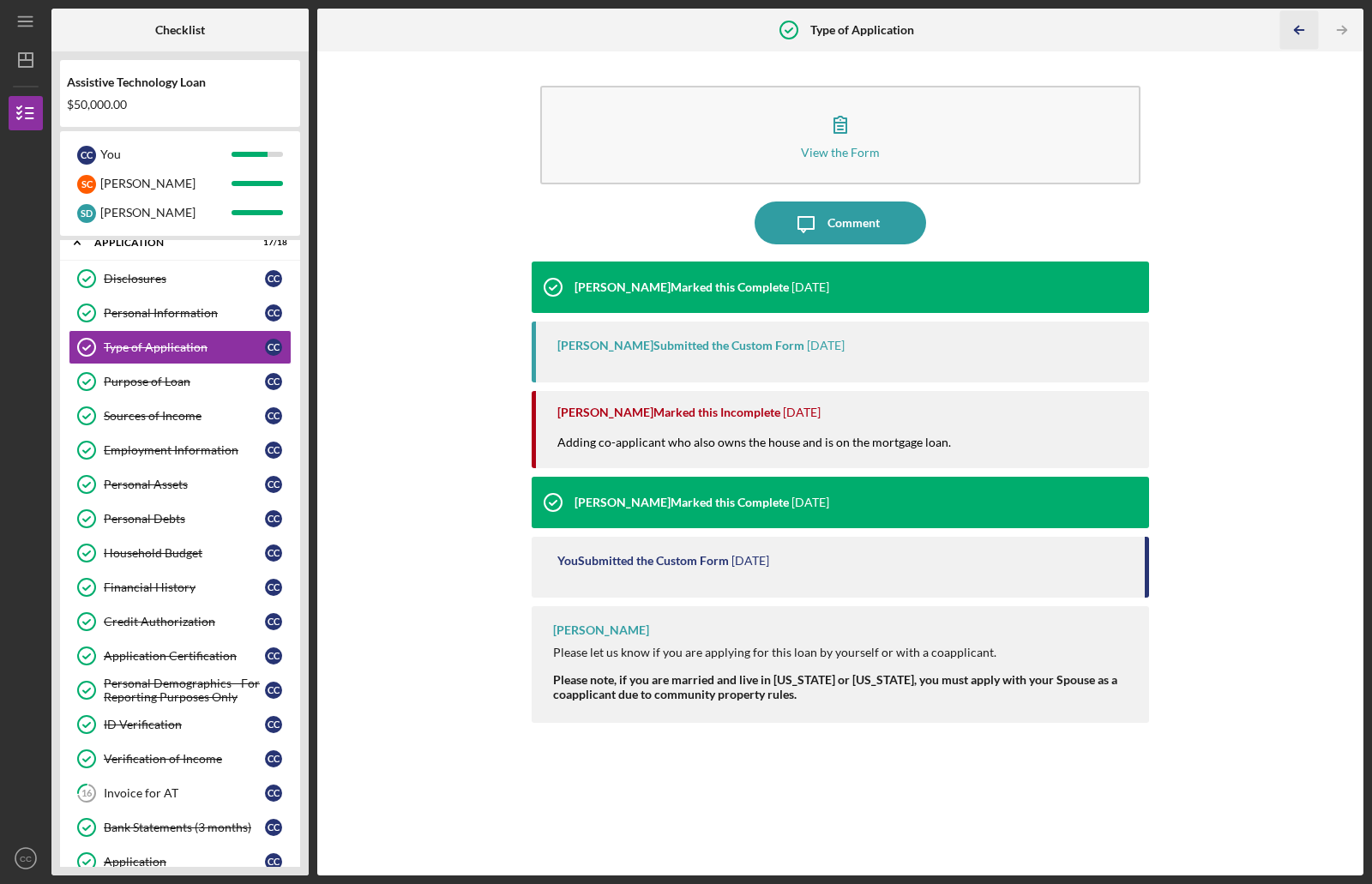
click at [1300, 29] on icon "Icon/Table Pagination Arrow" at bounding box center [1300, 31] width 39 height 39
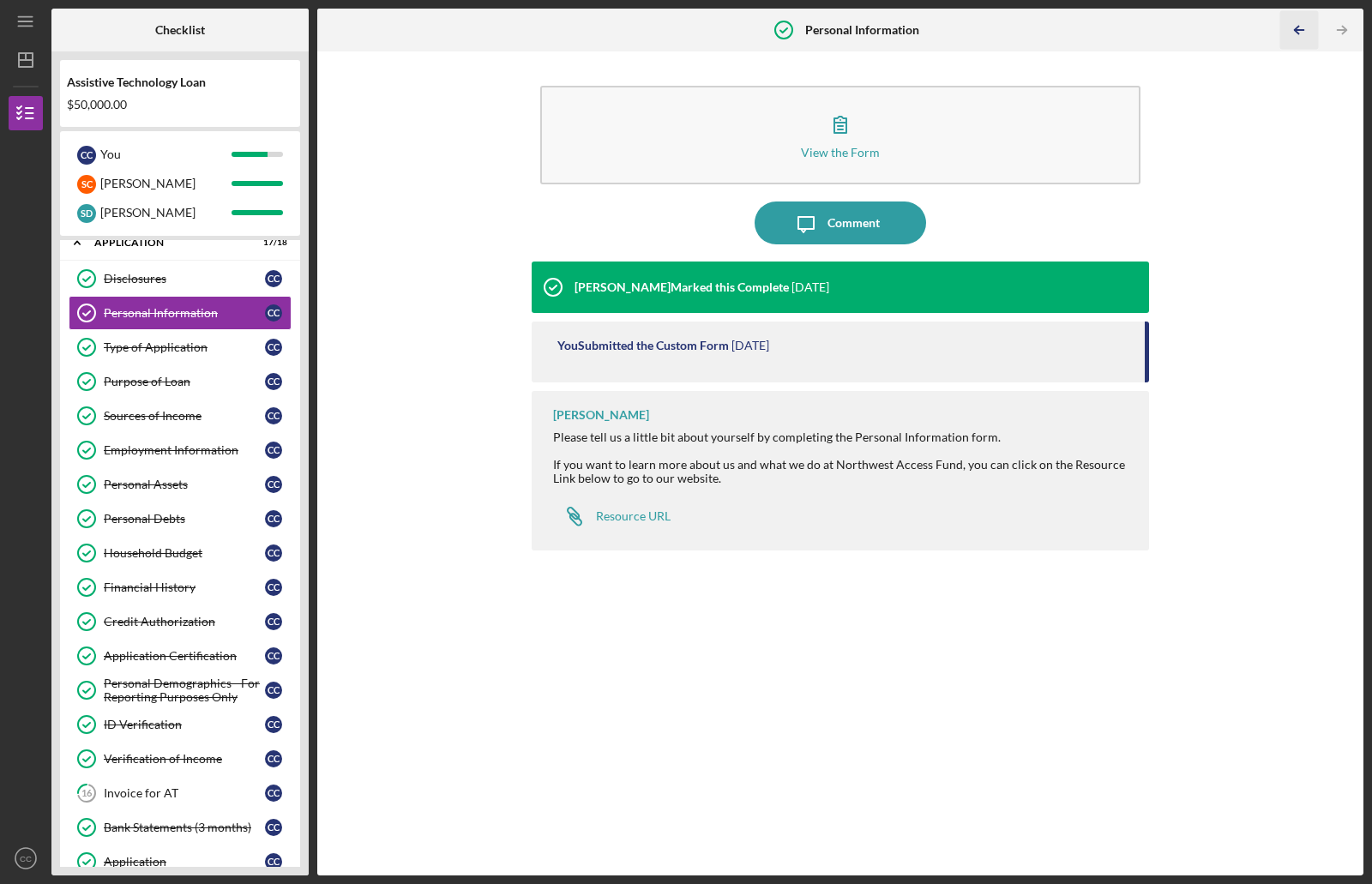
click at [1300, 29] on icon "Icon/Table Pagination Arrow" at bounding box center [1300, 31] width 39 height 39
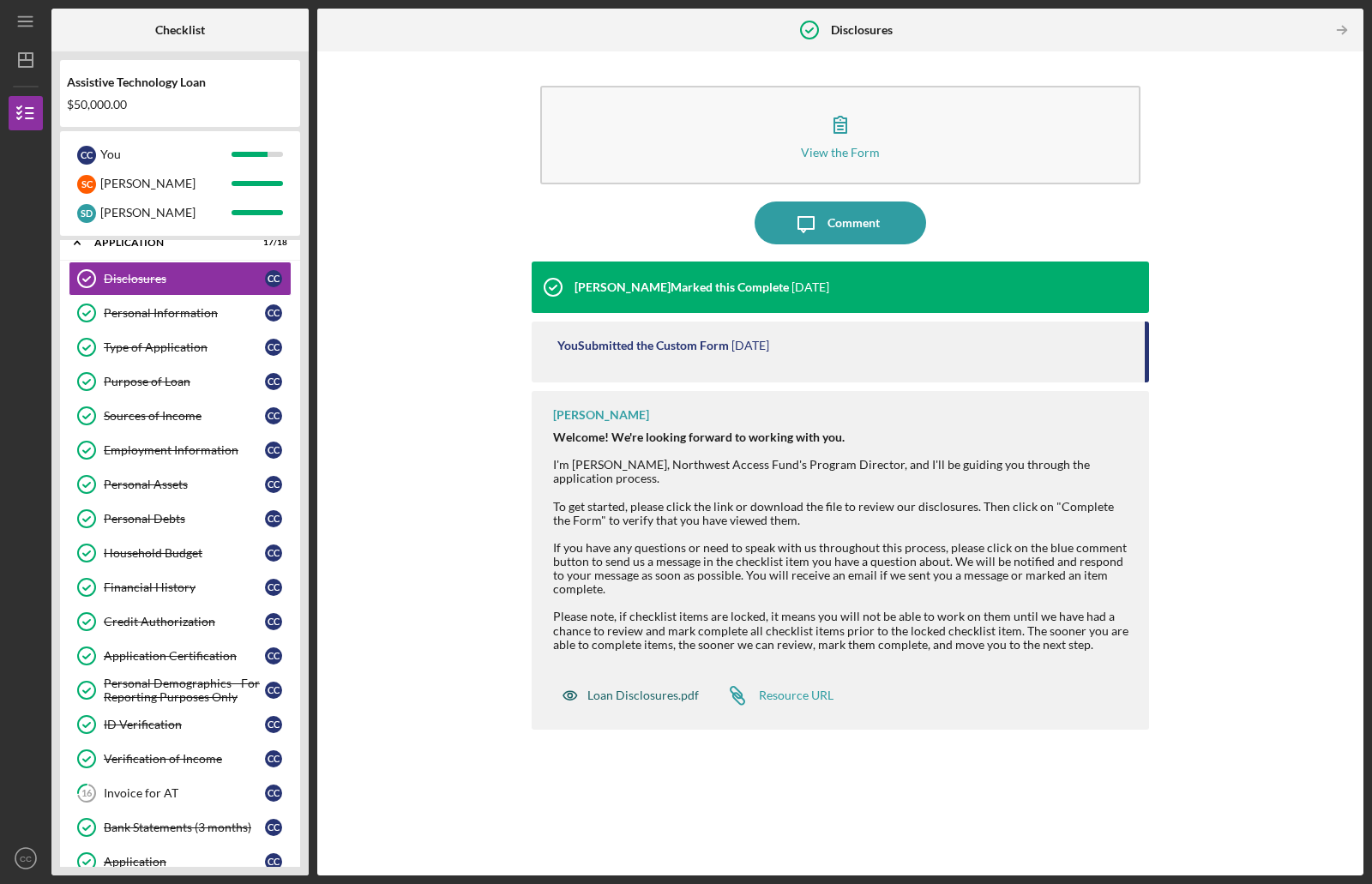
click at [639, 697] on div "Loan Disclosures.pdf" at bounding box center [643, 695] width 111 height 14
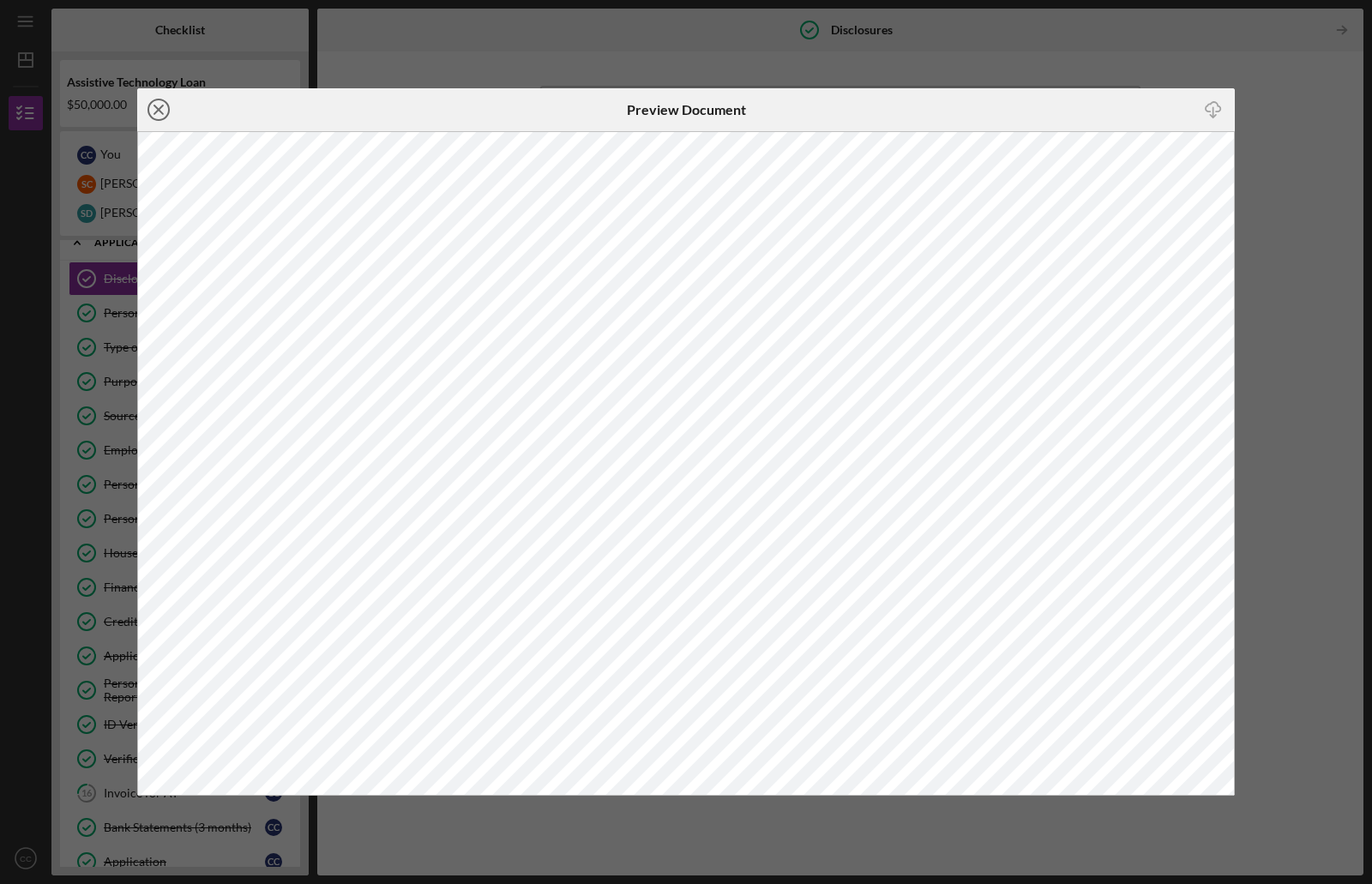
click at [145, 113] on icon "Icon/Close" at bounding box center [158, 109] width 43 height 43
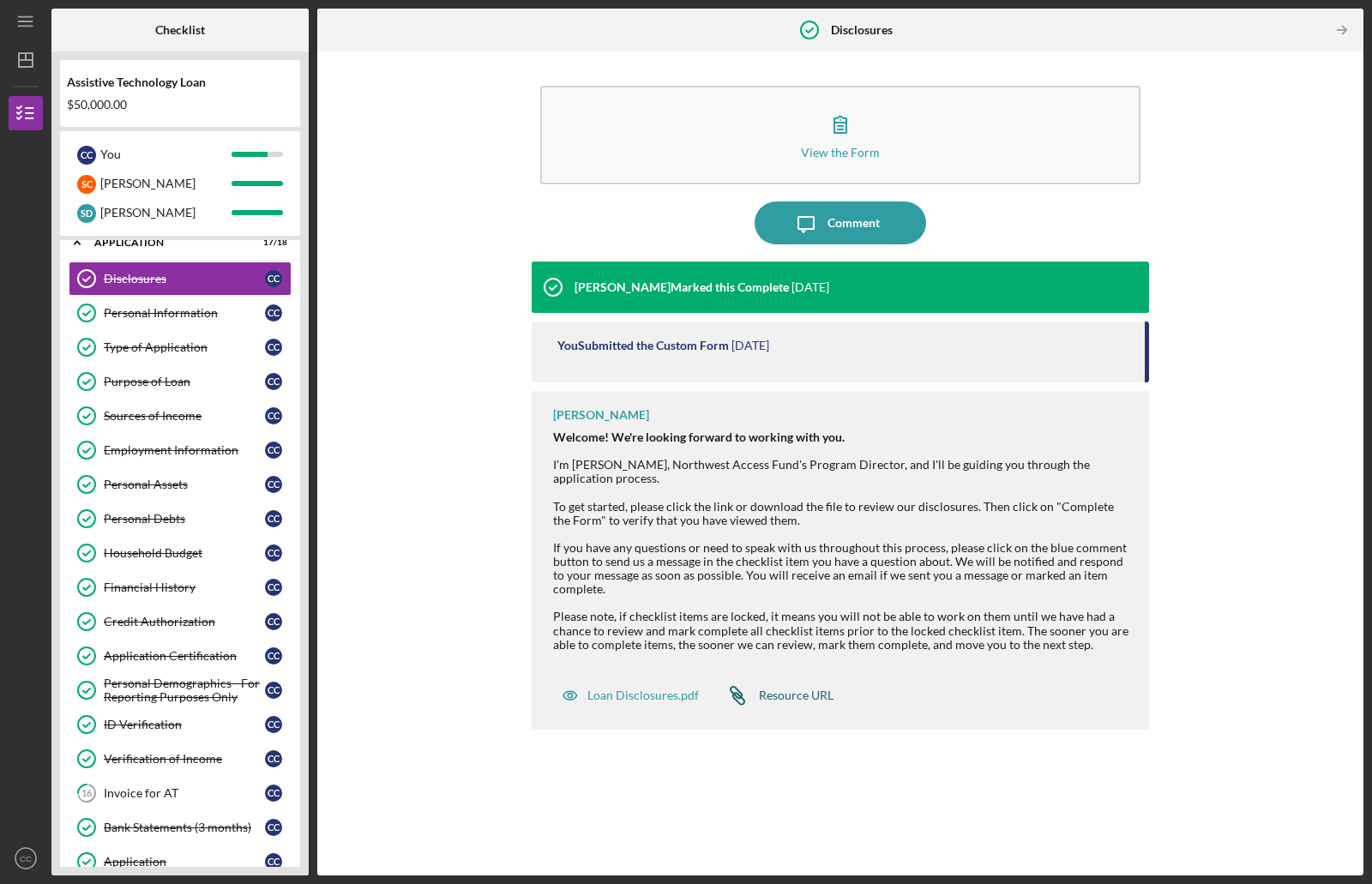
click at [778, 699] on div "Resource URL" at bounding box center [796, 695] width 75 height 14
click at [129, 241] on div "Application" at bounding box center [186, 243] width 184 height 10
